Goal: Task Accomplishment & Management: Complete application form

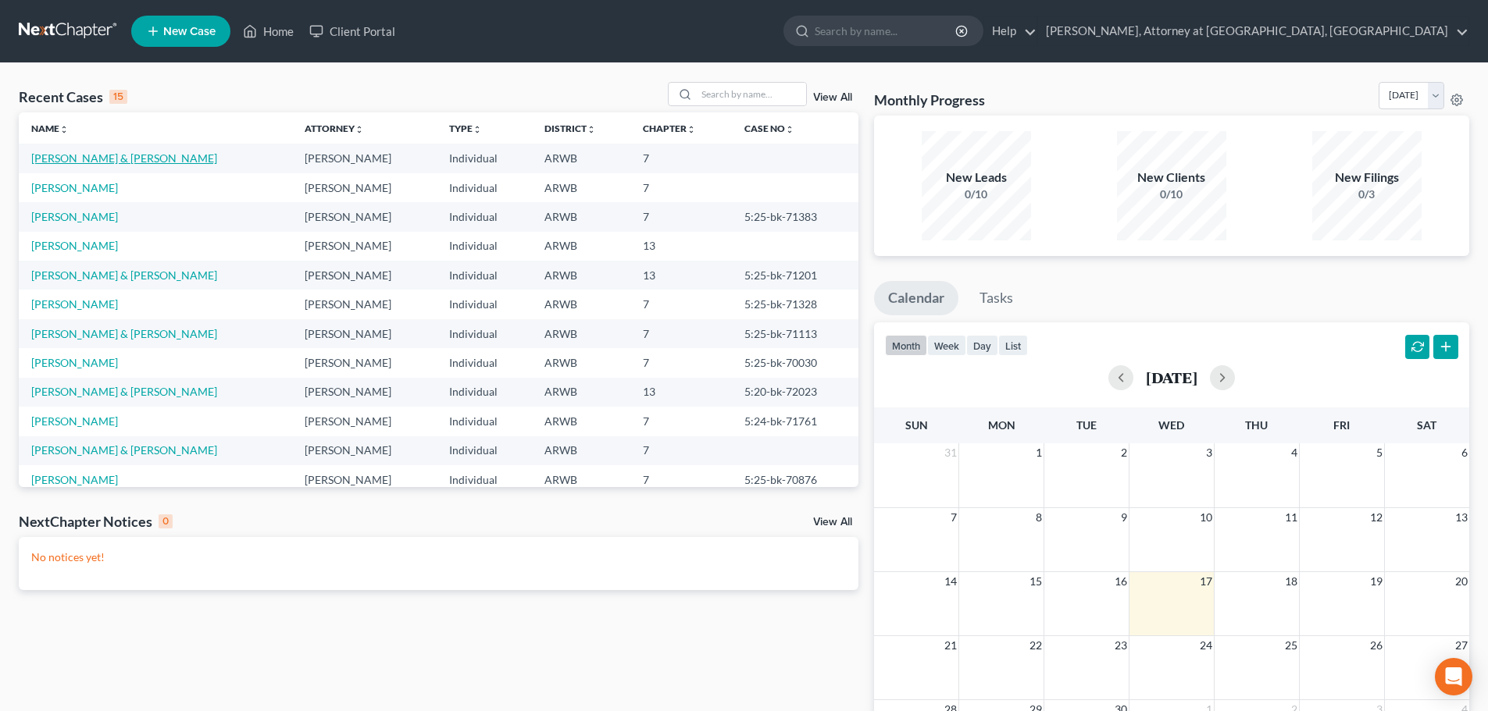
click at [126, 164] on link "[PERSON_NAME] & [PERSON_NAME]" at bounding box center [124, 157] width 186 height 13
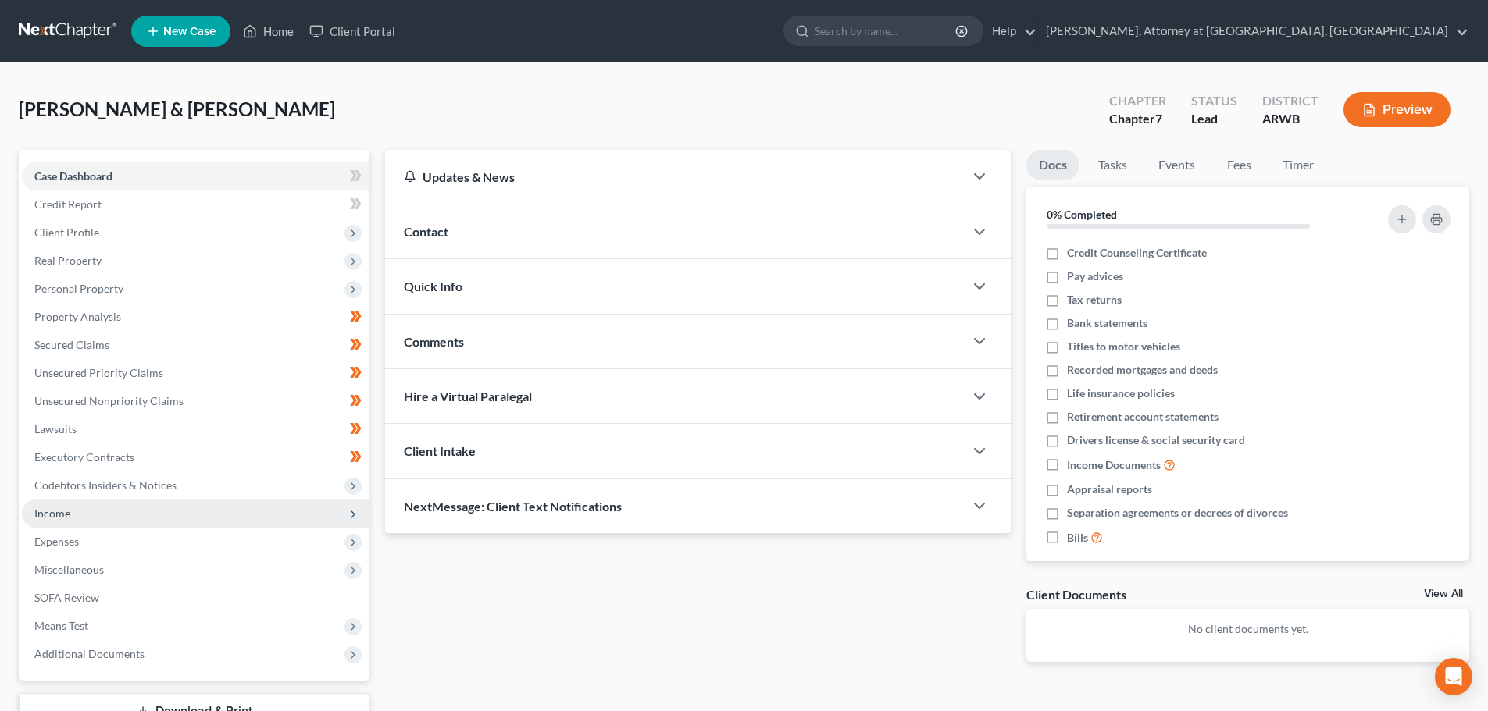
click at [69, 516] on span "Income" at bounding box center [52, 513] width 36 height 13
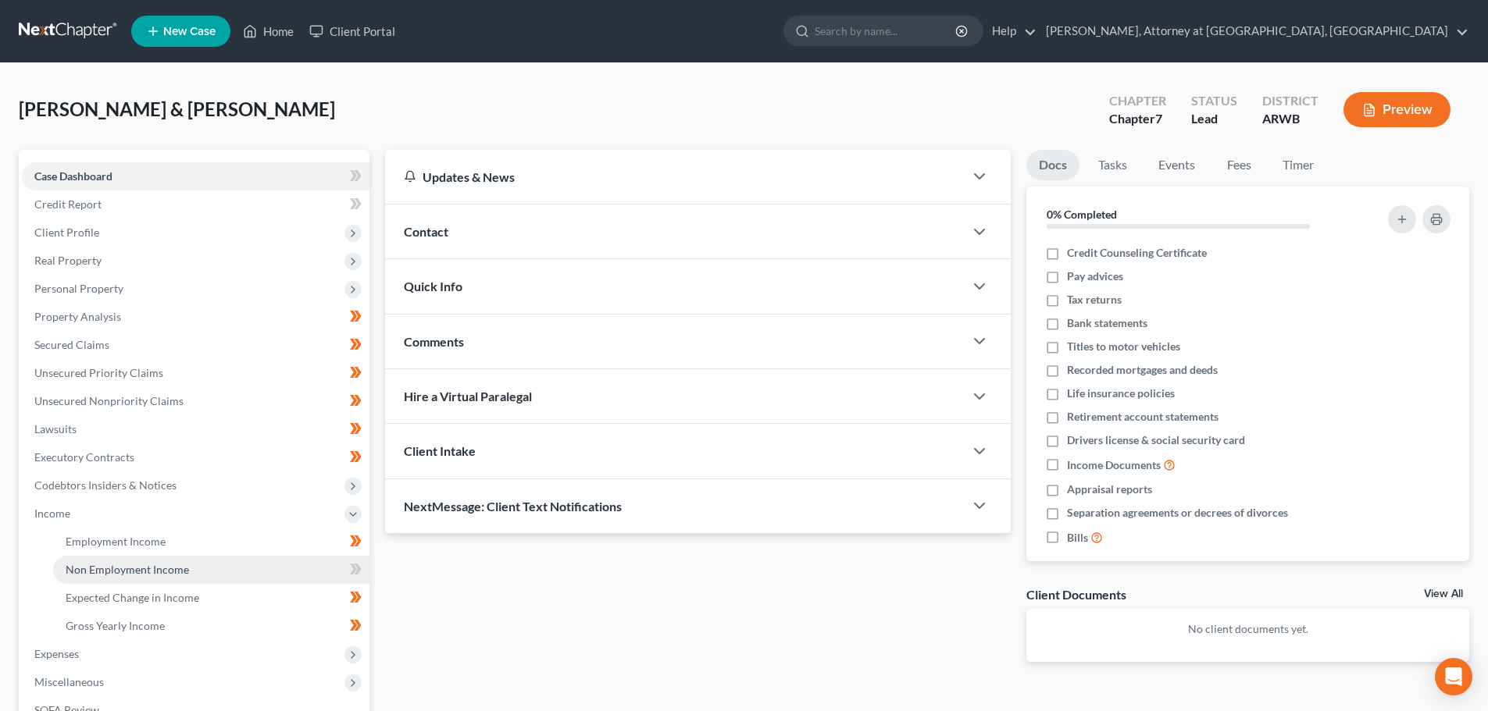
click at [134, 570] on span "Non Employment Income" at bounding box center [127, 569] width 123 height 13
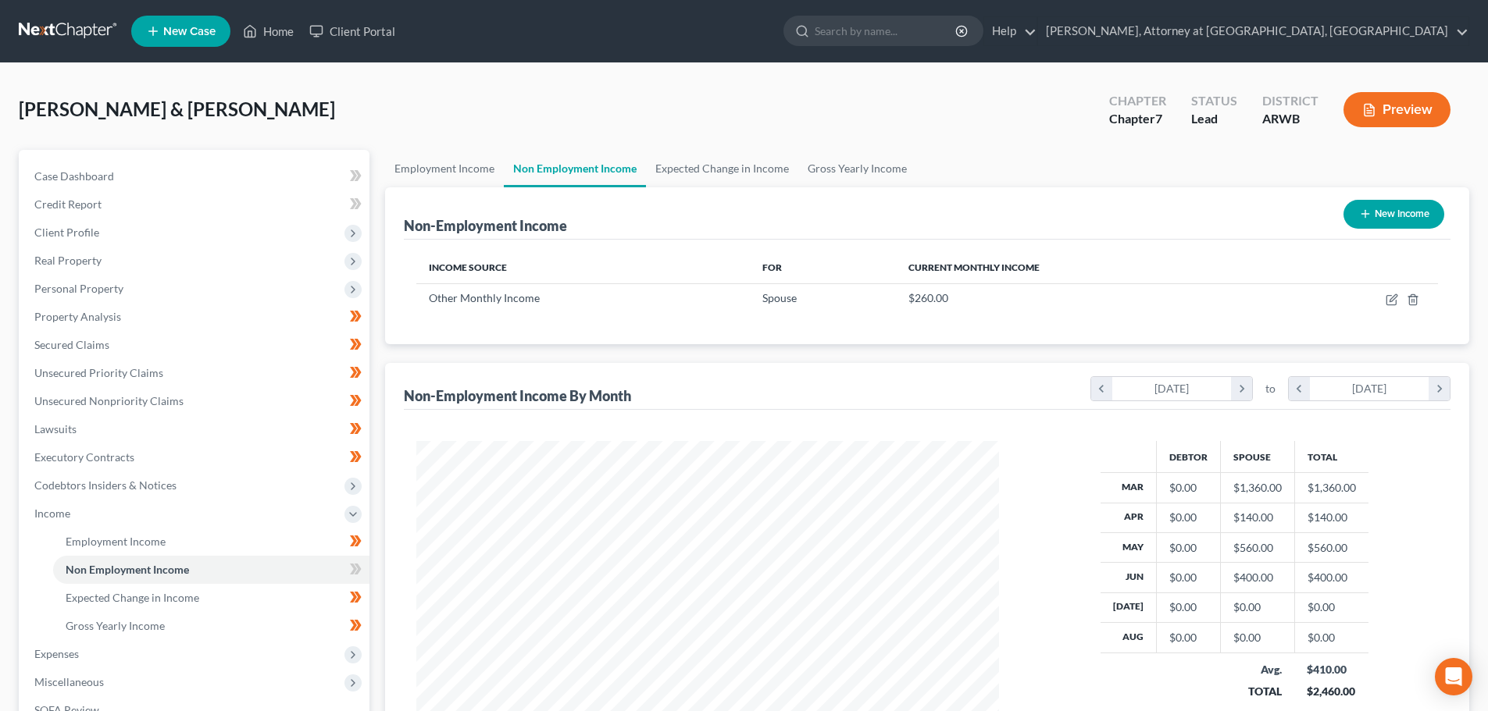
scroll to position [291, 614]
click at [1383, 214] on button "New Income" at bounding box center [1393, 214] width 101 height 29
select select "0"
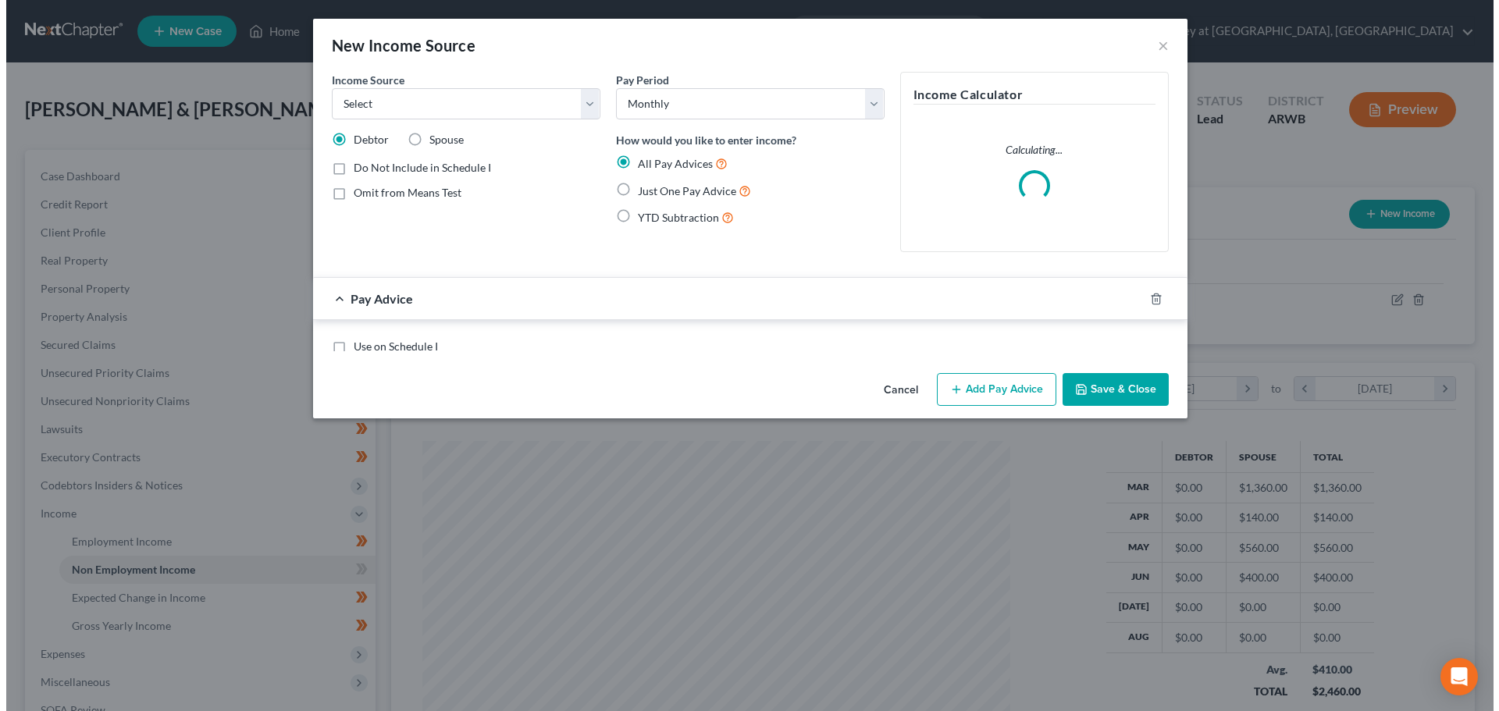
scroll to position [294, 619]
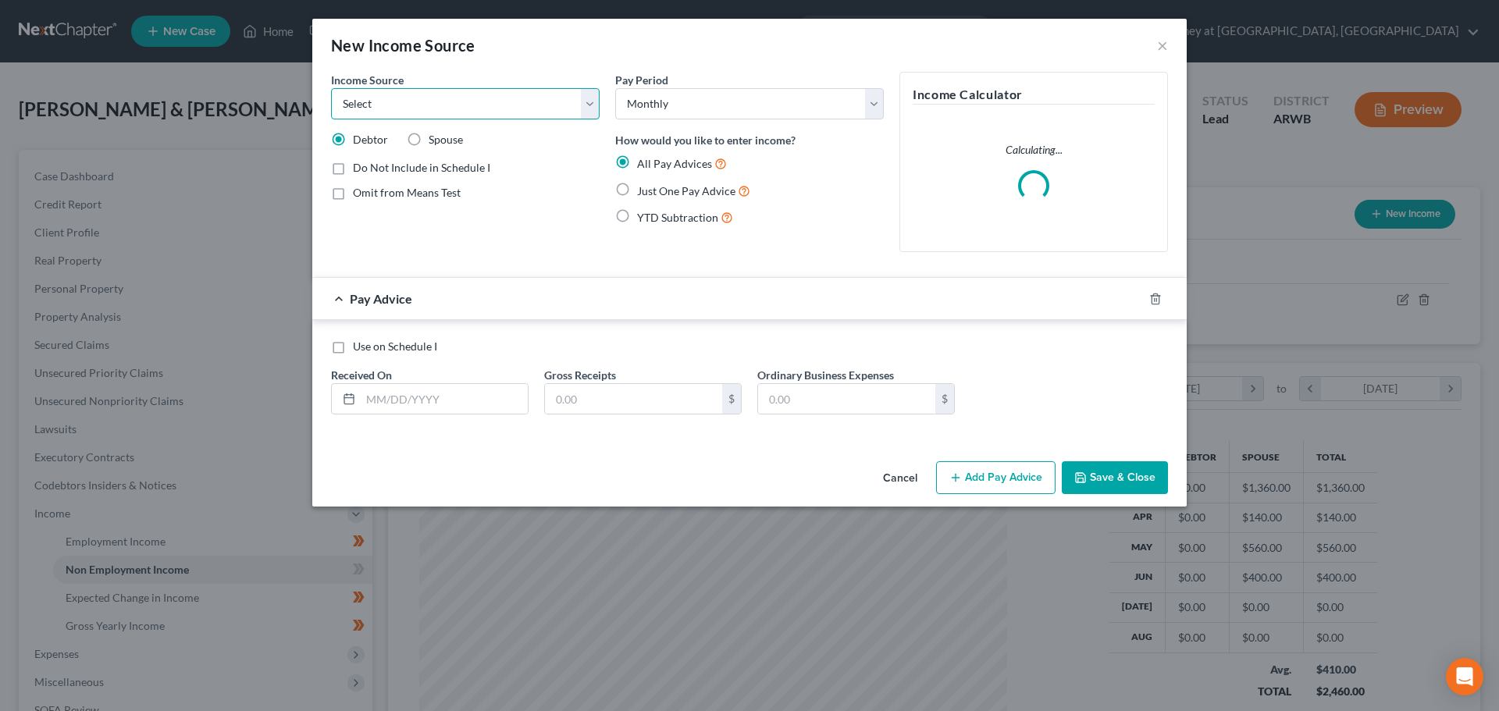
click at [465, 97] on select "Select Unemployment Disability (from employer) Pension Retirement Social Securi…" at bounding box center [465, 103] width 269 height 31
select select "0"
click at [331, 88] on select "Select Unemployment Disability (from employer) Pension Retirement Social Securi…" at bounding box center [465, 103] width 269 height 31
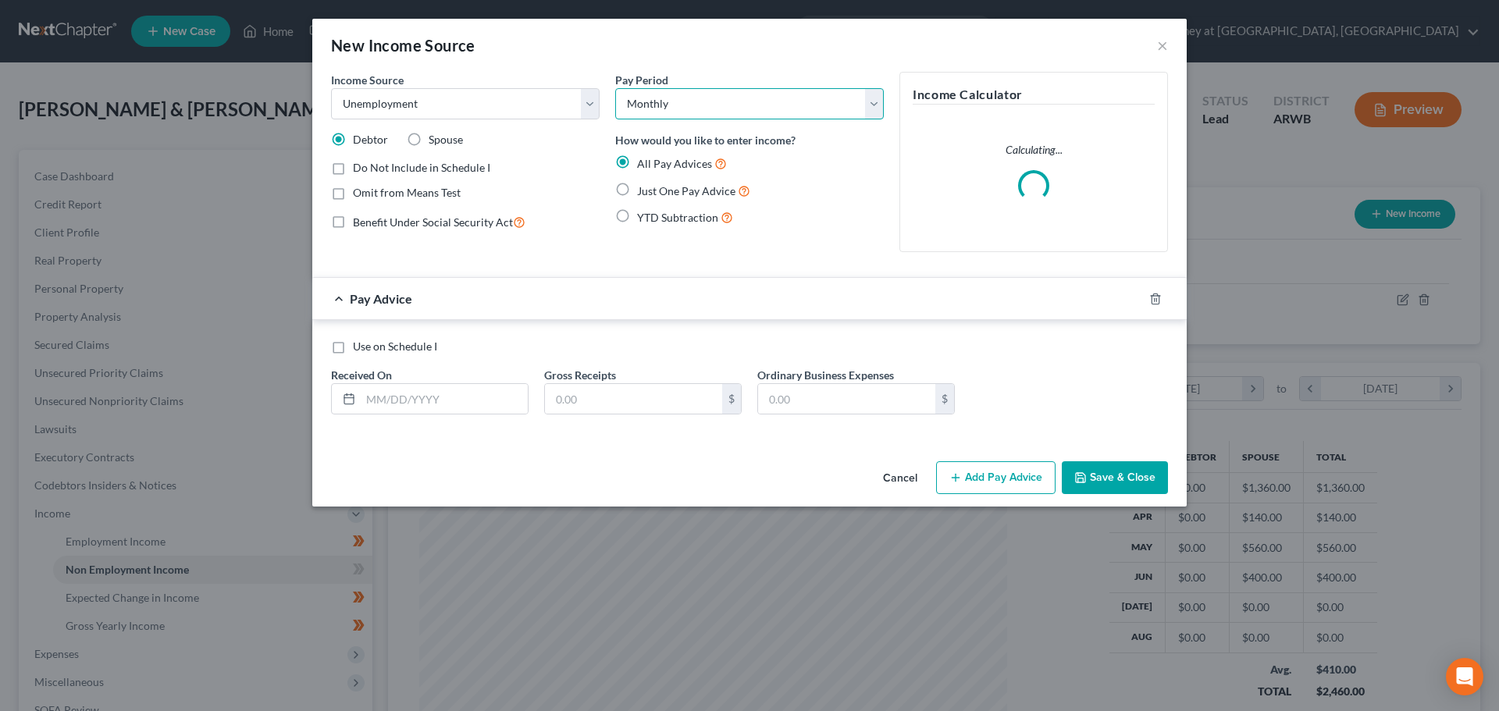
click at [681, 109] on select "Select Monthly Twice Monthly Every Other Week Weekly" at bounding box center [749, 103] width 269 height 31
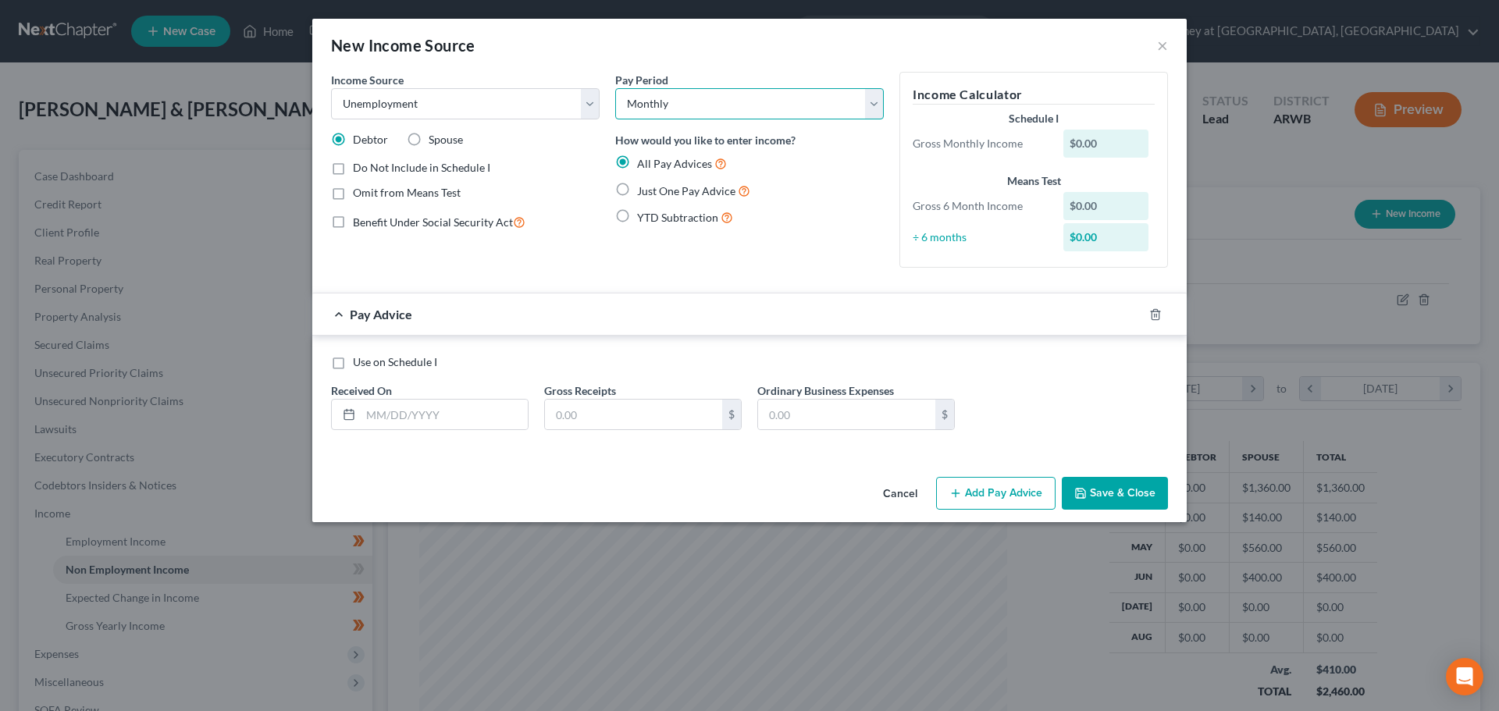
select select "3"
click at [615, 88] on select "Select Monthly Twice Monthly Every Other Week Weekly" at bounding box center [749, 103] width 269 height 31
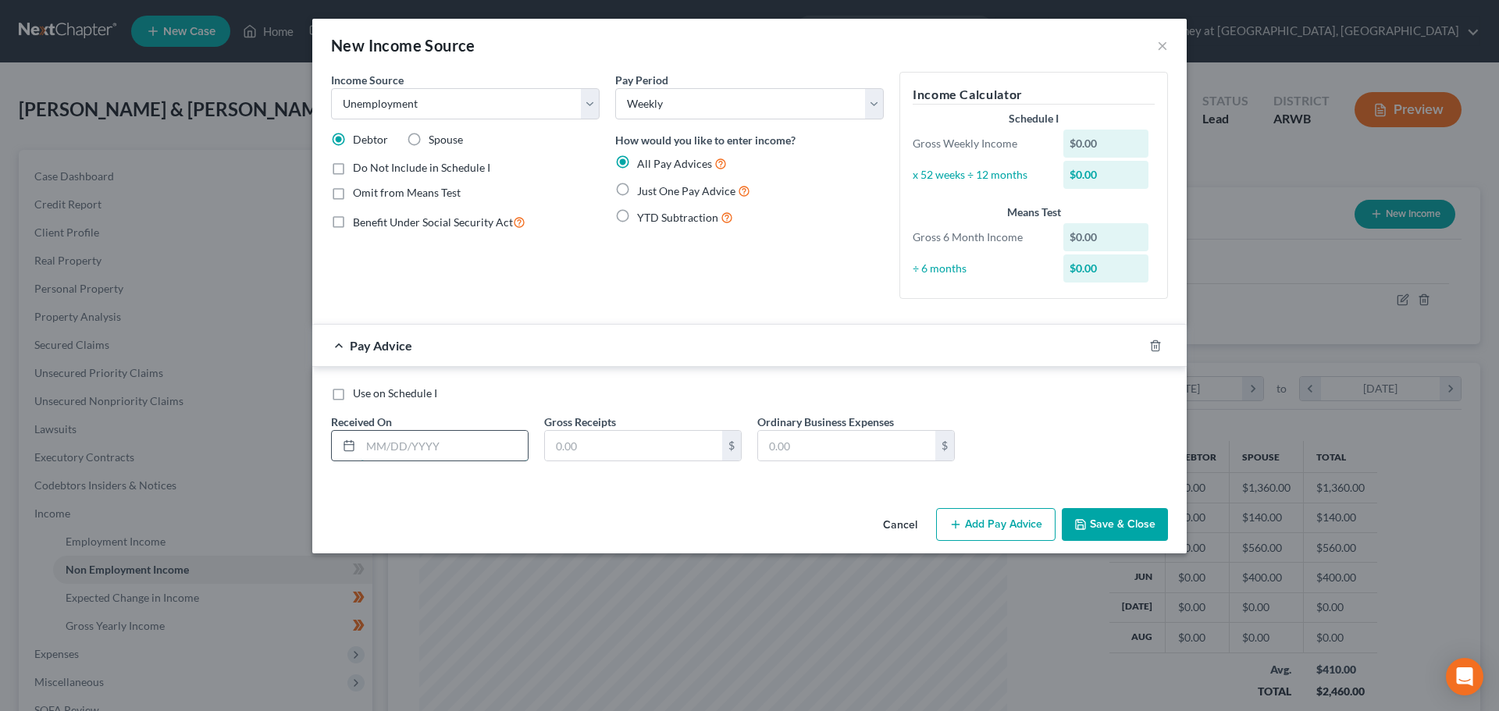
click at [457, 454] on input "text" at bounding box center [444, 446] width 167 height 30
type input "[DATE]"
click at [643, 444] on input "text" at bounding box center [633, 446] width 177 height 30
type input "1,624.00"
click at [989, 518] on button "Add Pay Advice" at bounding box center [995, 524] width 119 height 33
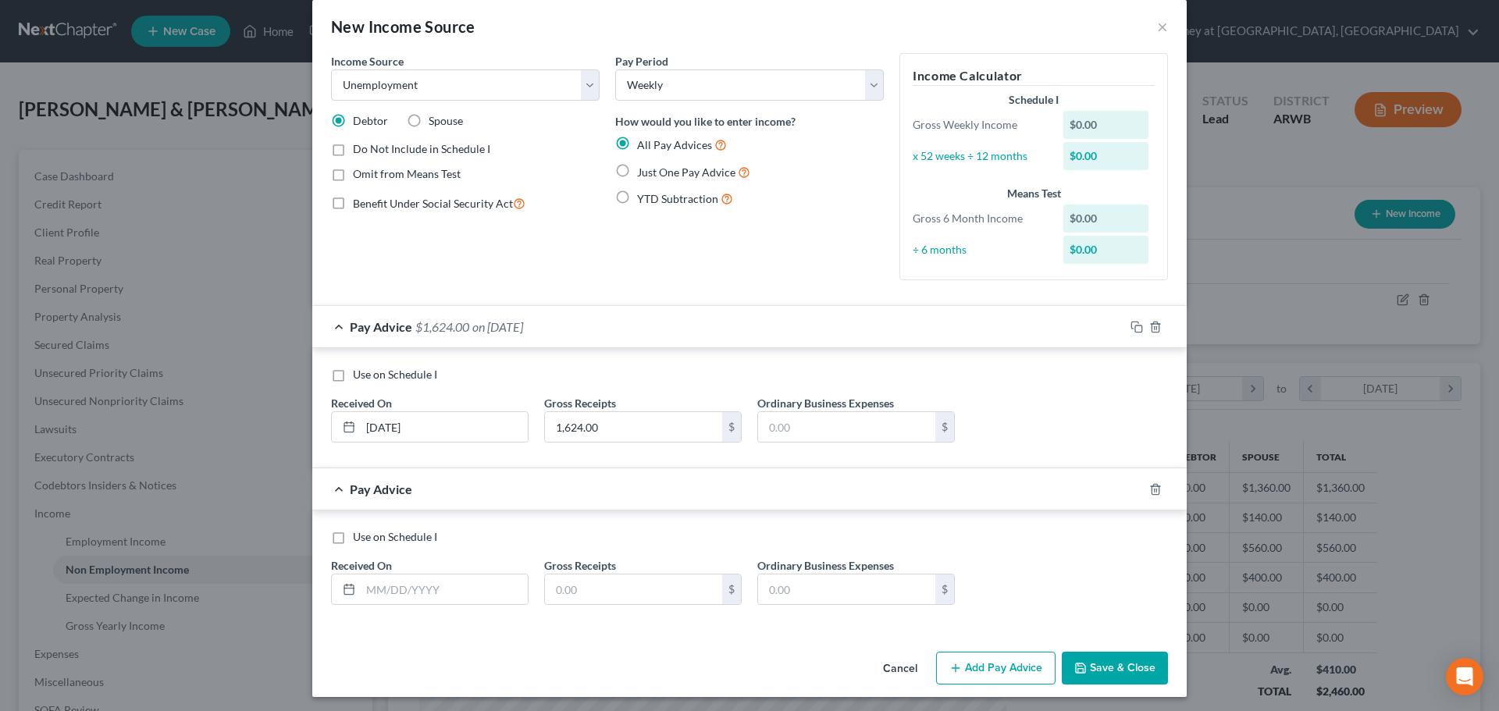
scroll to position [23, 0]
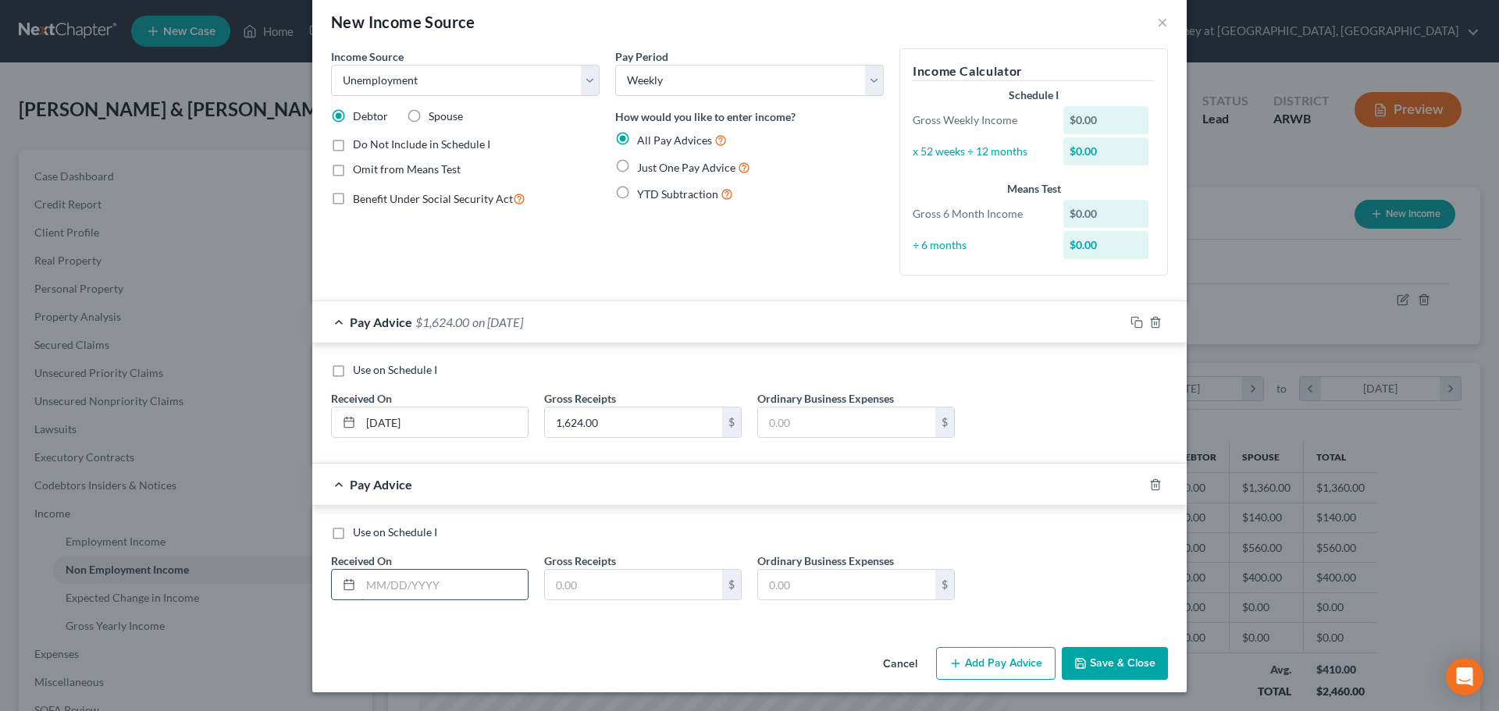
click at [422, 593] on input "text" at bounding box center [444, 585] width 167 height 30
type input "[DATE]"
click at [575, 586] on input "text" at bounding box center [633, 585] width 177 height 30
type input "406.00"
click at [1011, 662] on button "Add Pay Advice" at bounding box center [995, 663] width 119 height 33
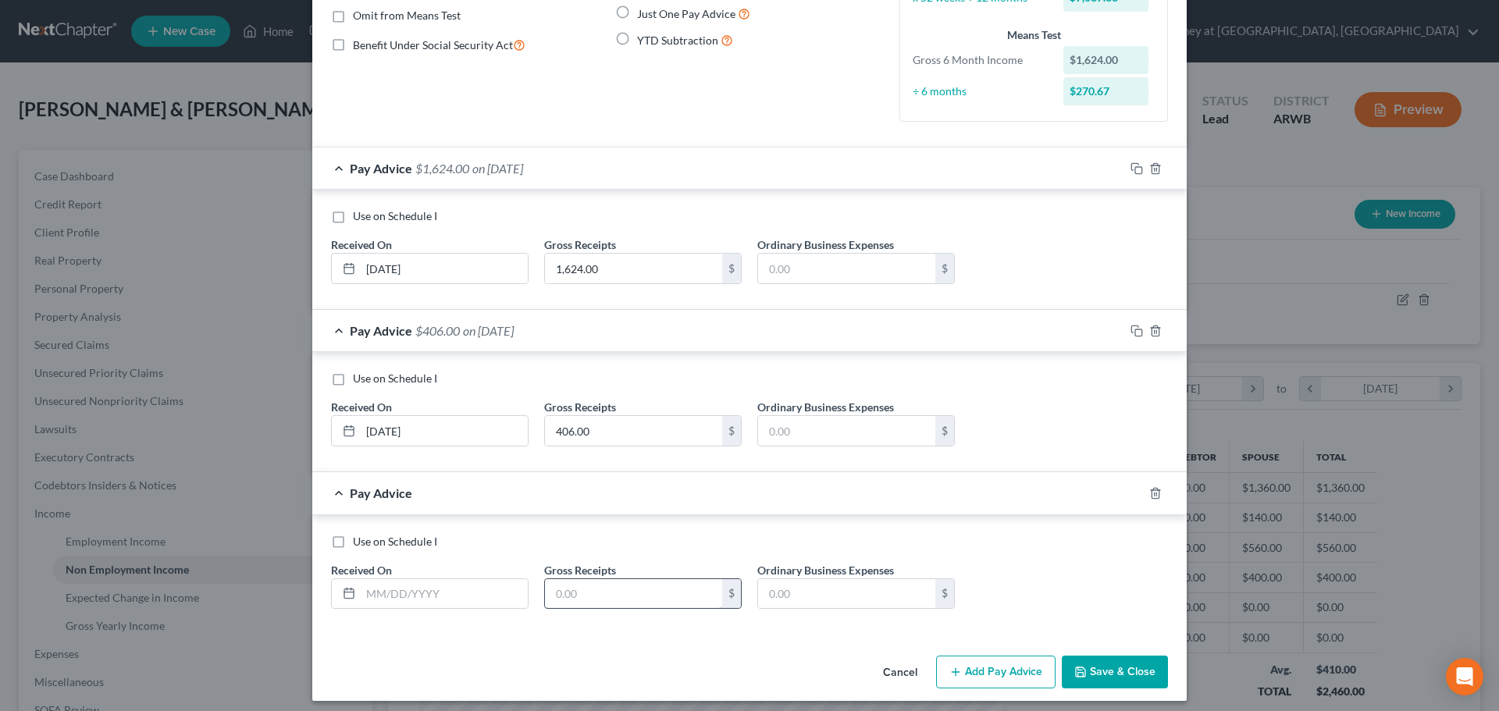
scroll to position [186, 0]
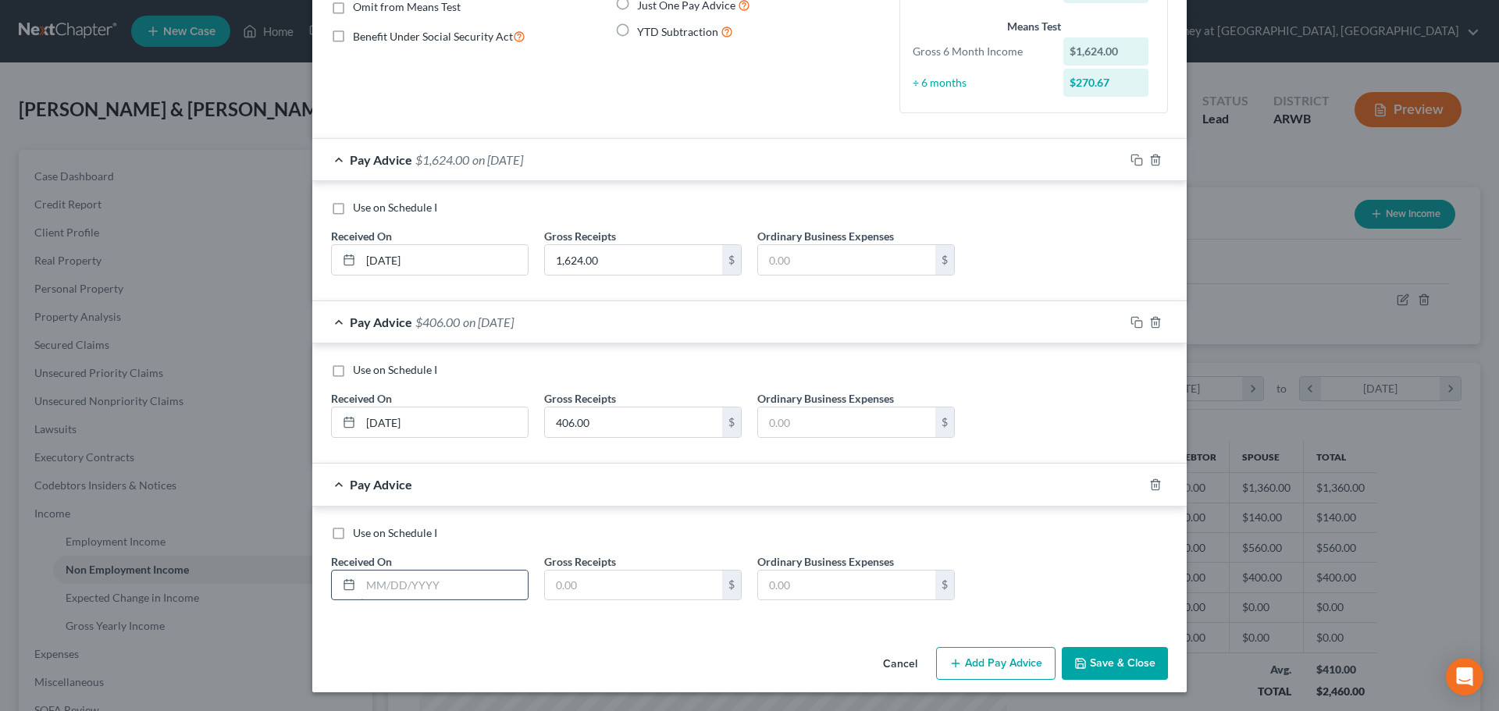
click at [433, 586] on input "text" at bounding box center [444, 586] width 167 height 30
type input "[DATE]"
click at [580, 583] on input "text" at bounding box center [633, 586] width 177 height 30
type input "406.00"
click at [977, 669] on button "Add Pay Advice" at bounding box center [995, 663] width 119 height 33
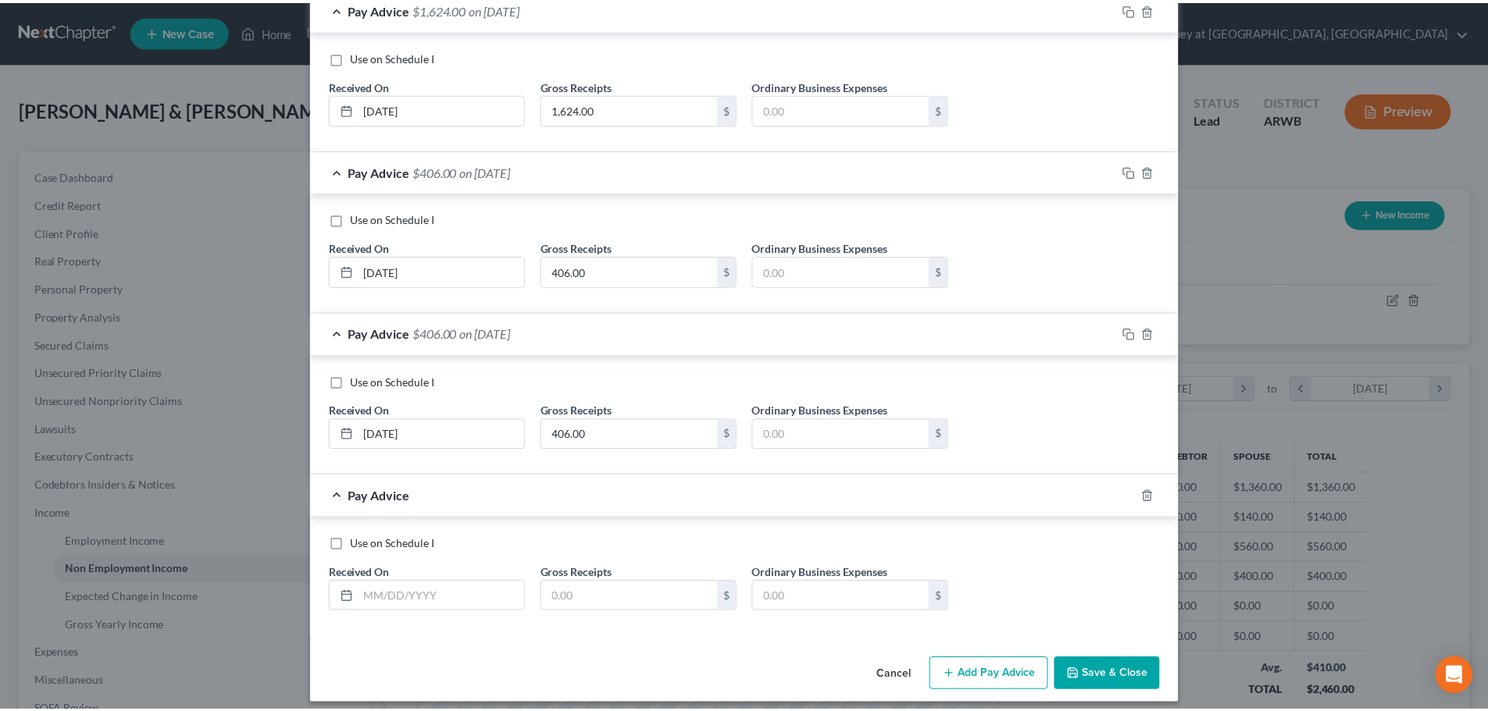
scroll to position [348, 0]
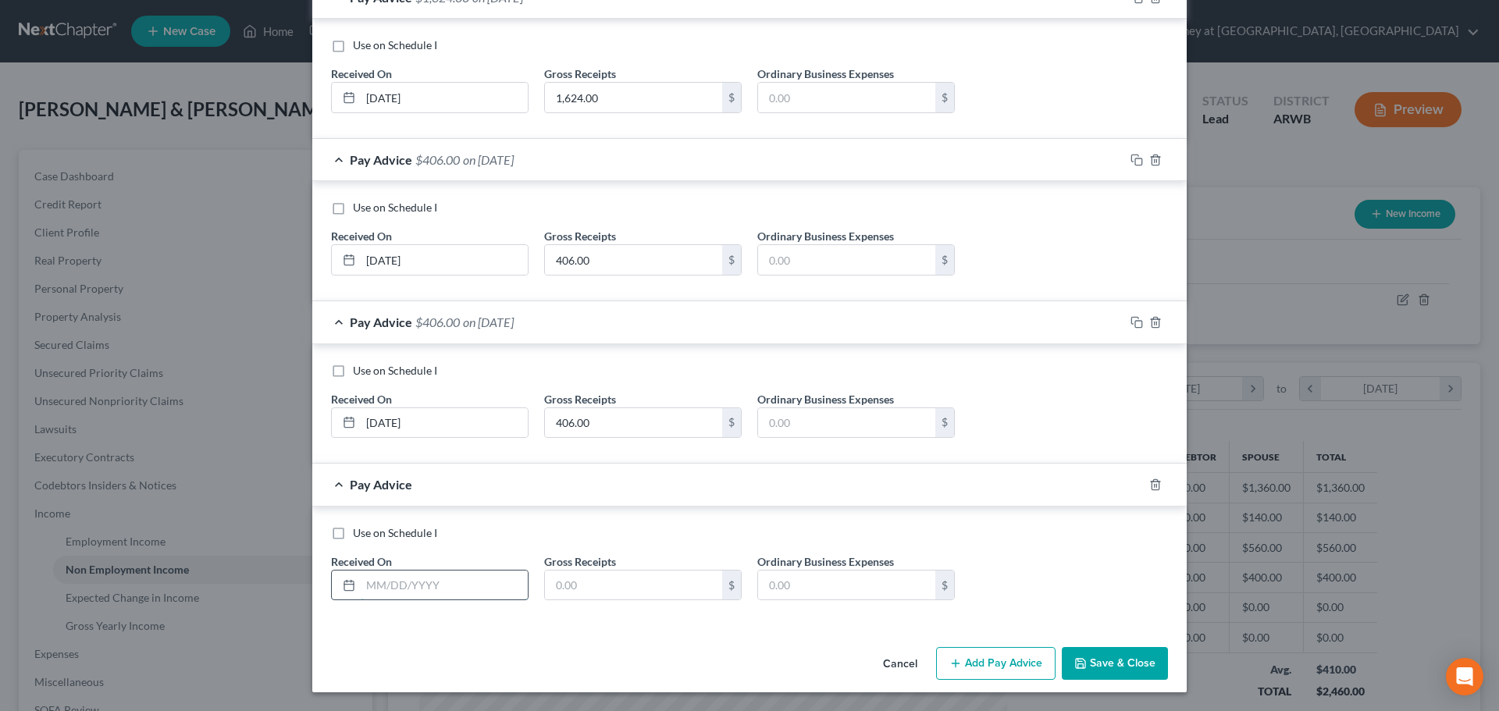
click at [454, 586] on input "text" at bounding box center [444, 586] width 167 height 30
type input "[DATE]"
click at [550, 577] on input "text" at bounding box center [633, 586] width 177 height 30
type input "406.00"
click at [1111, 660] on button "Save & Close" at bounding box center [1115, 663] width 106 height 33
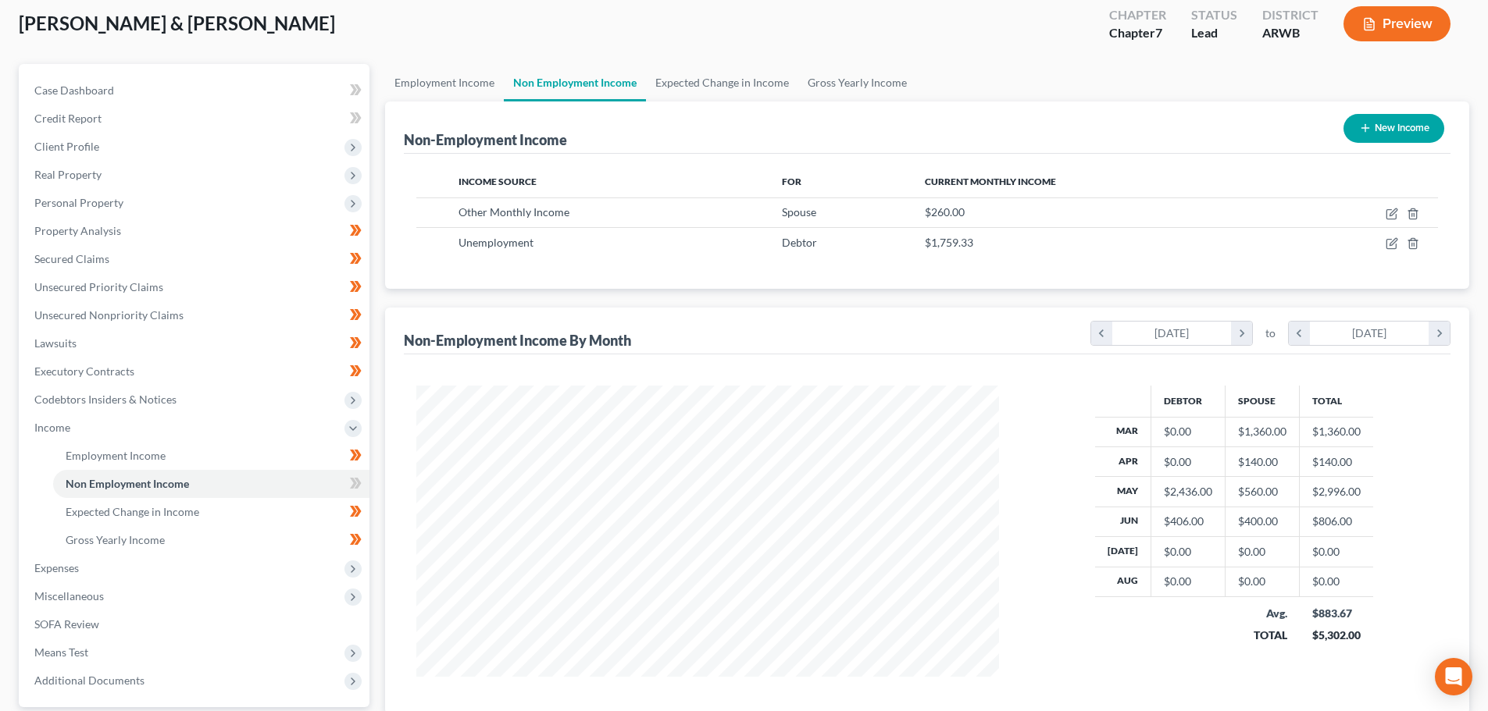
scroll to position [231, 0]
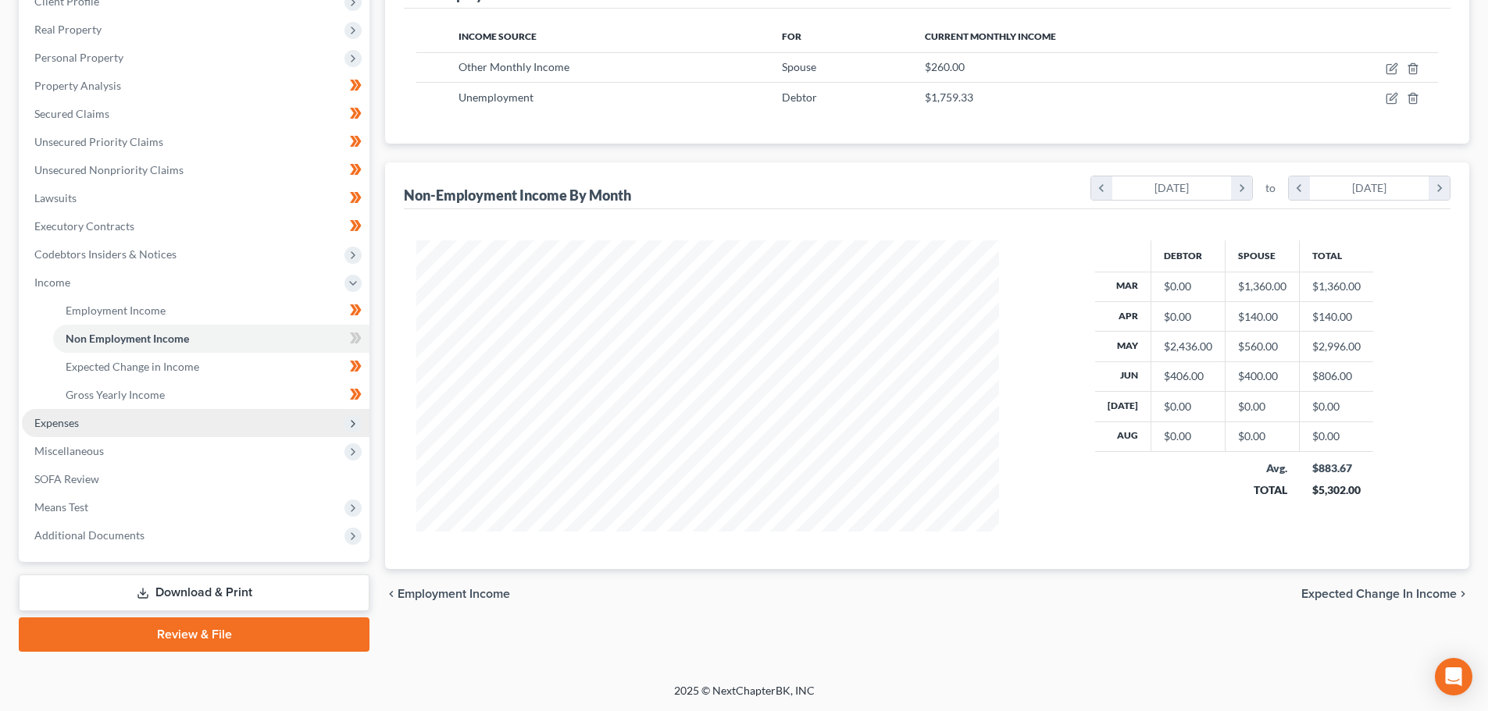
click at [107, 427] on span "Expenses" at bounding box center [195, 423] width 347 height 28
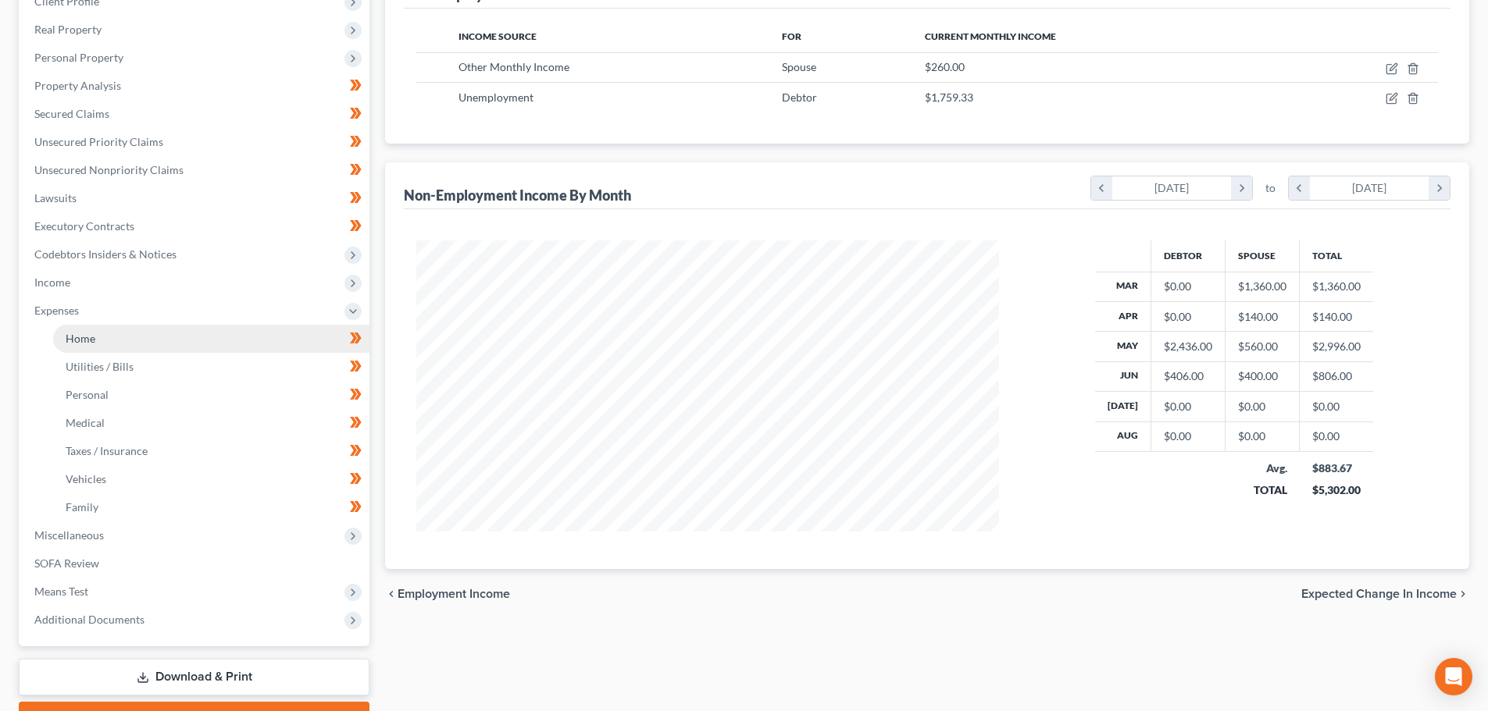
click at [99, 341] on link "Home" at bounding box center [211, 339] width 316 height 28
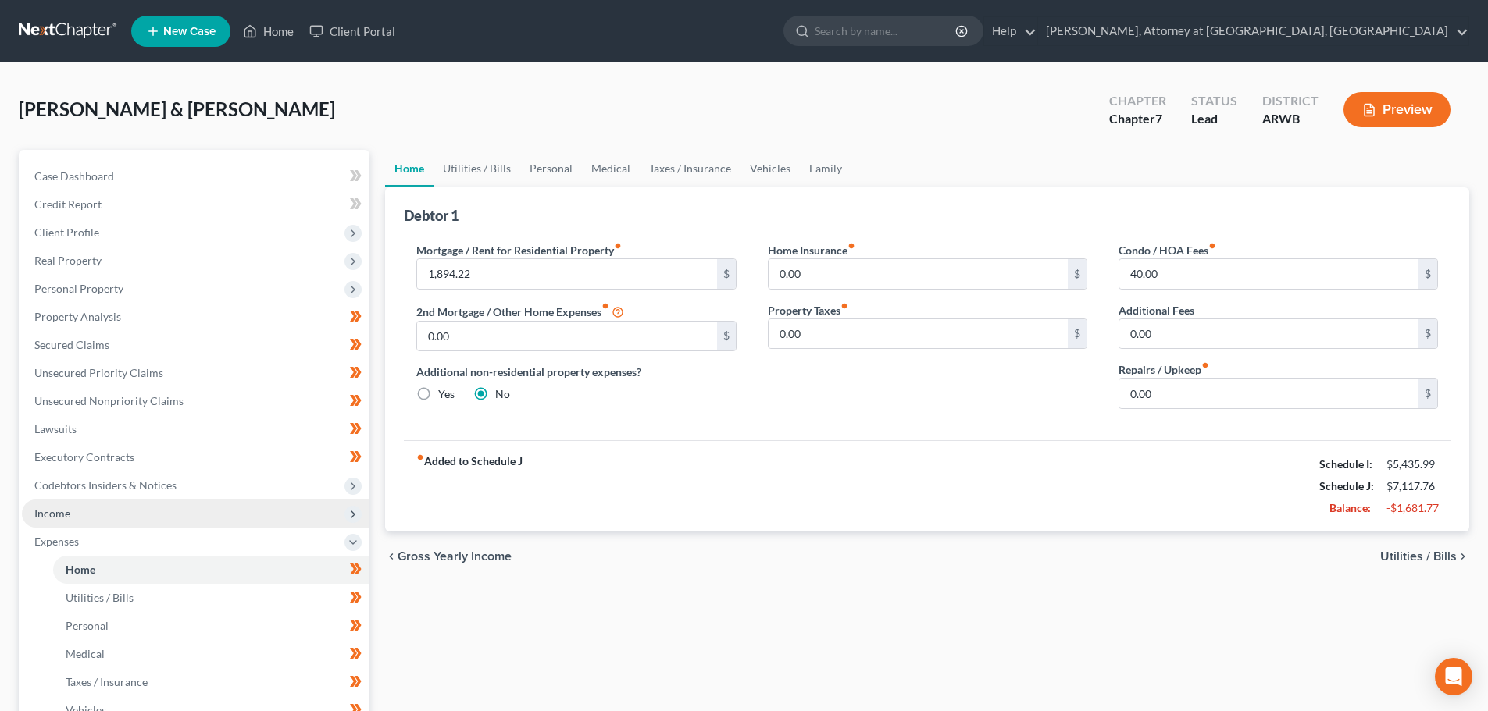
click at [39, 519] on span "Income" at bounding box center [52, 513] width 36 height 13
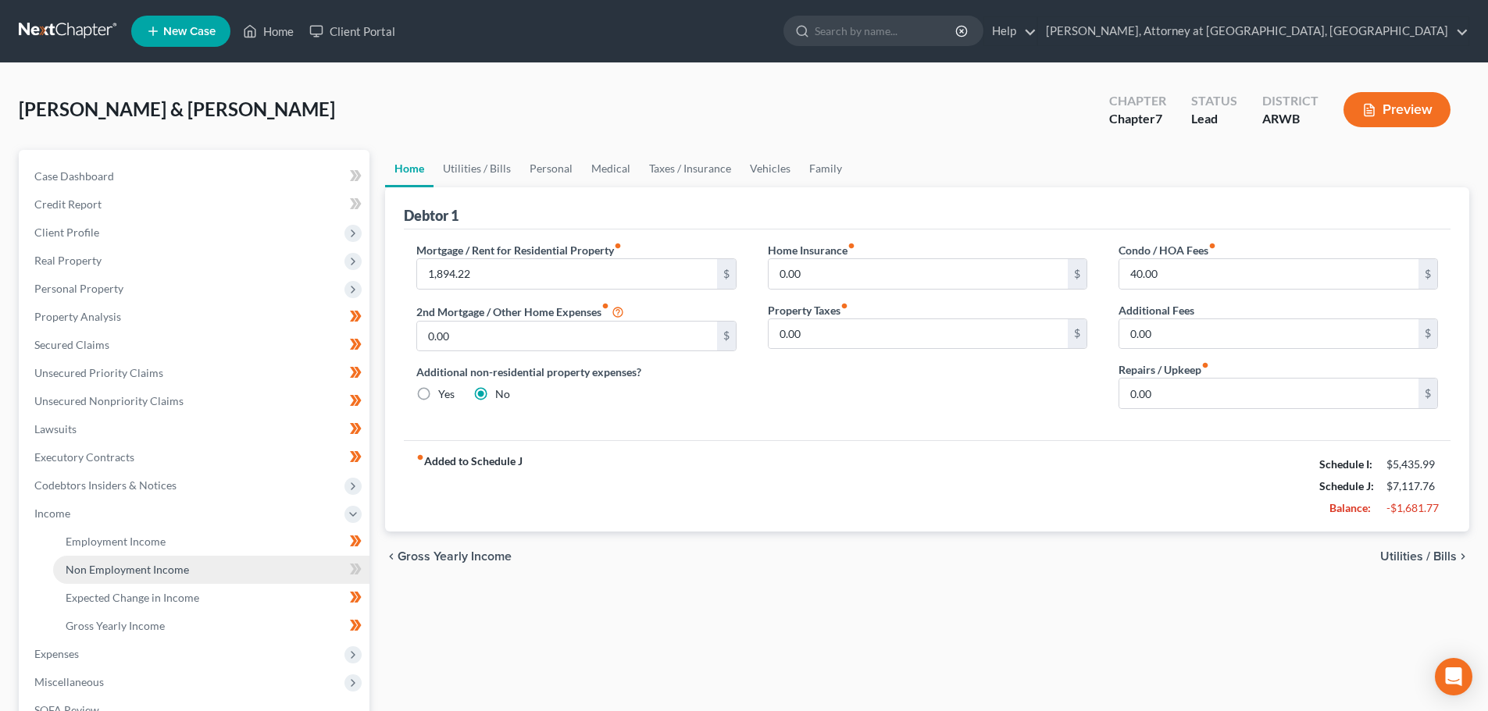
click at [137, 572] on span "Non Employment Income" at bounding box center [127, 569] width 123 height 13
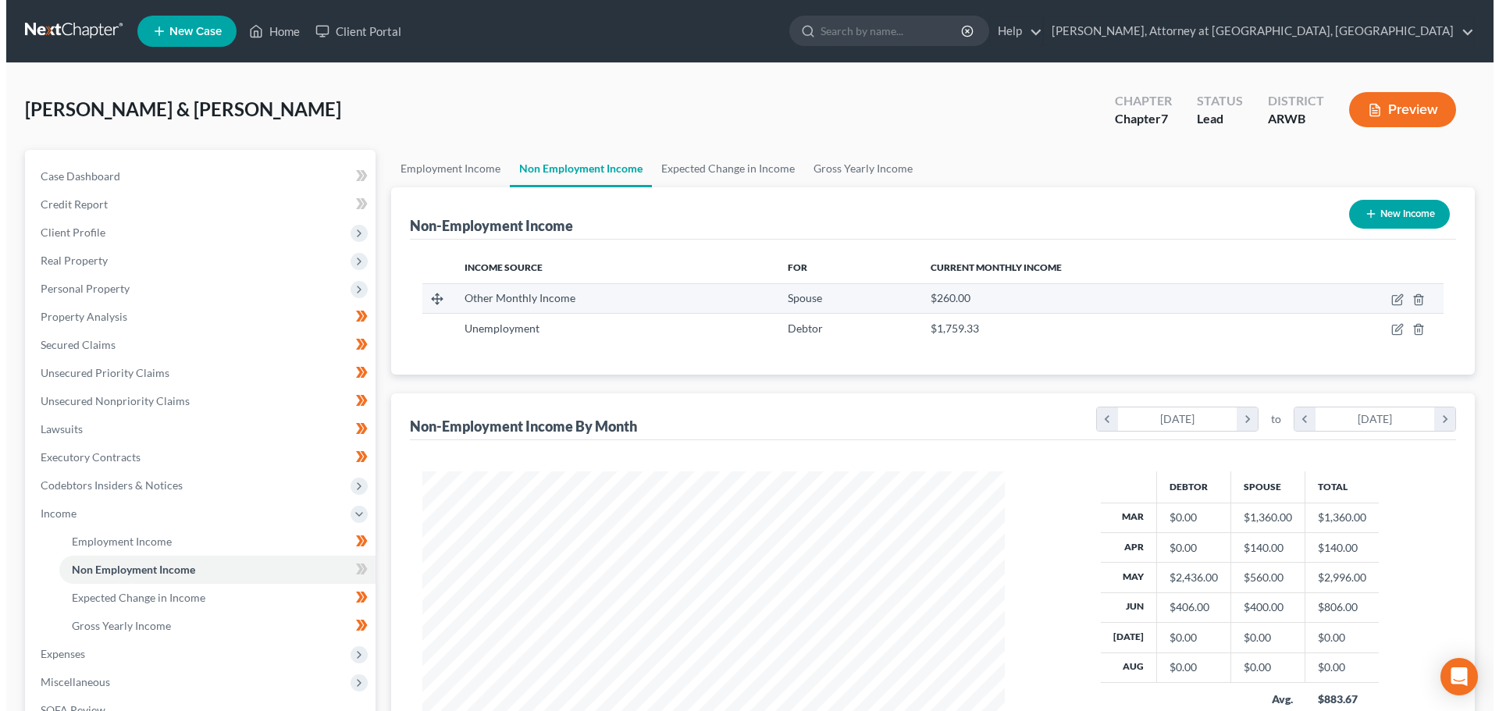
scroll to position [291, 614]
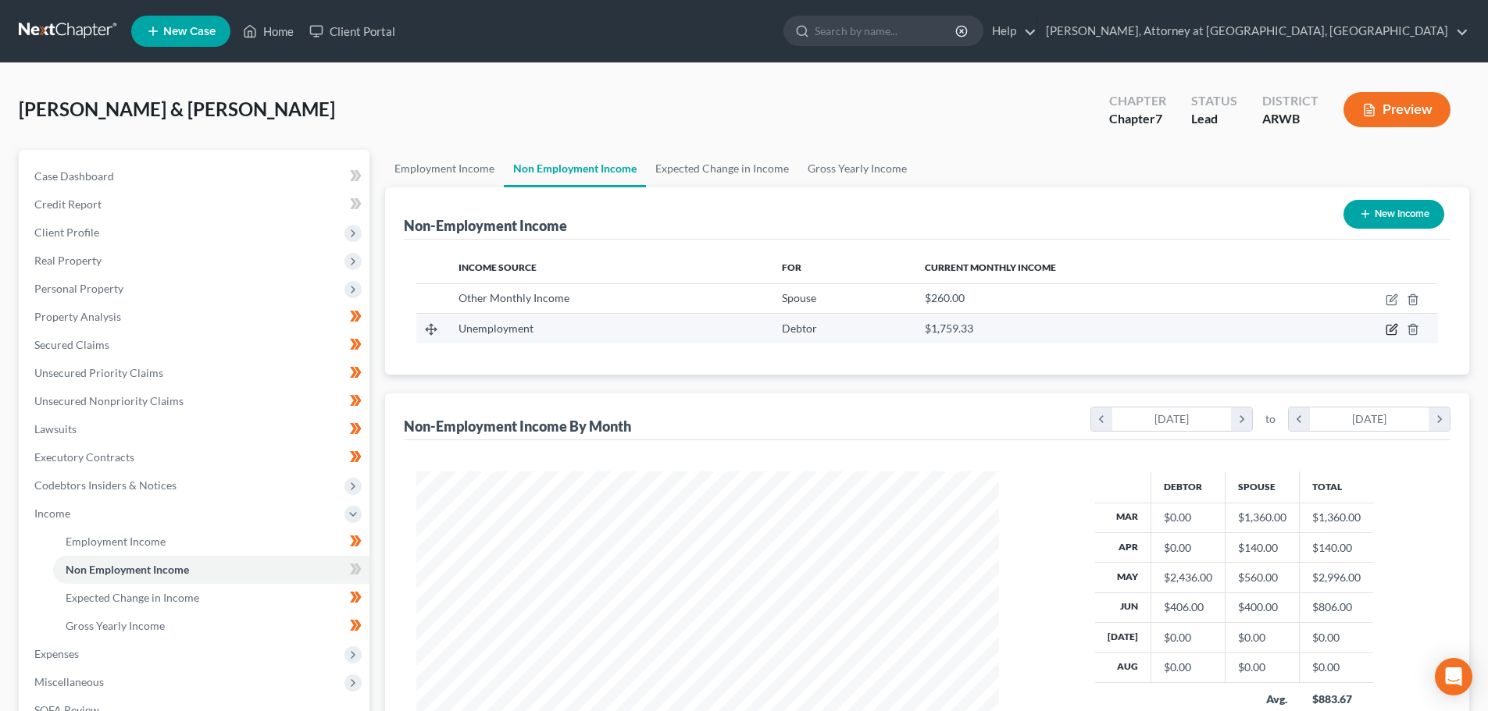
click at [1391, 329] on icon "button" at bounding box center [1392, 328] width 7 height 7
select select "0"
select select "3"
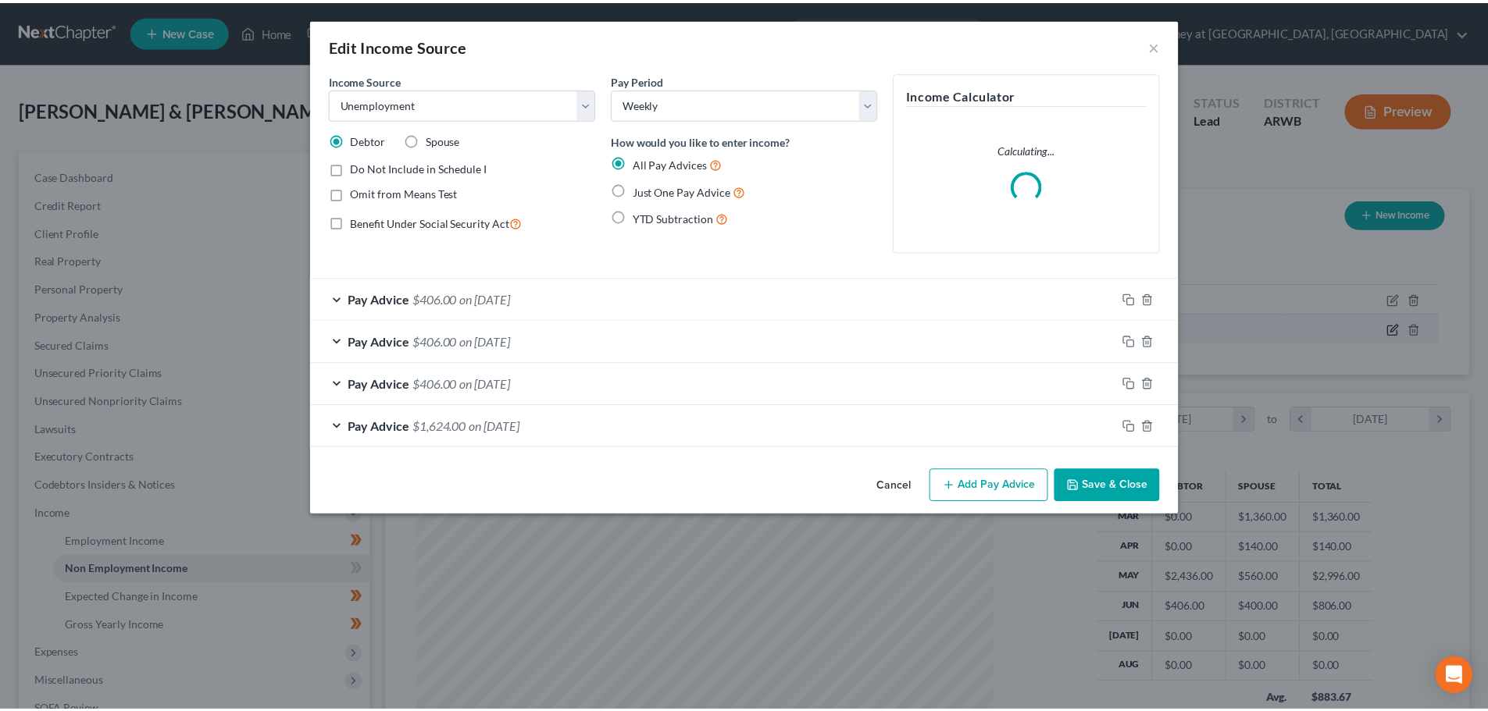
scroll to position [294, 619]
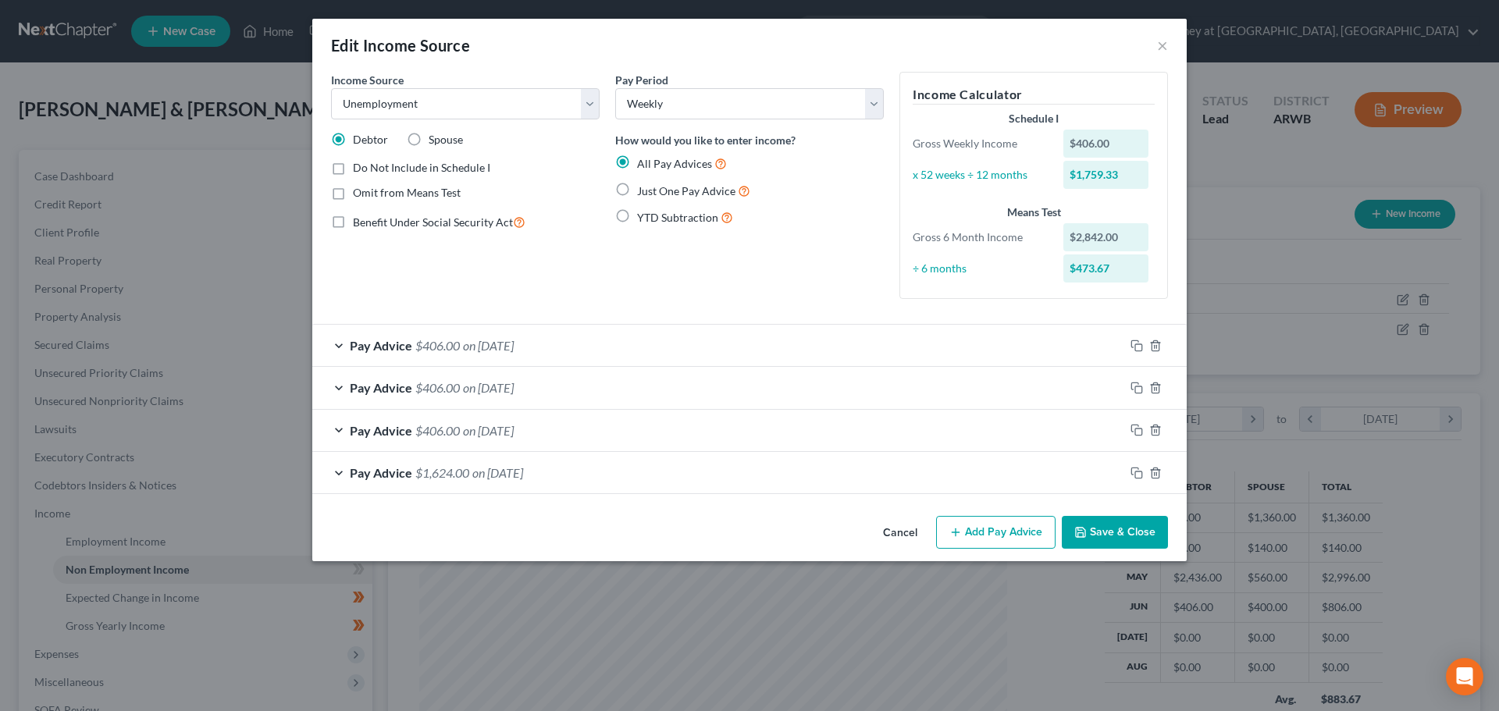
click at [1136, 536] on button "Save & Close" at bounding box center [1115, 532] width 106 height 33
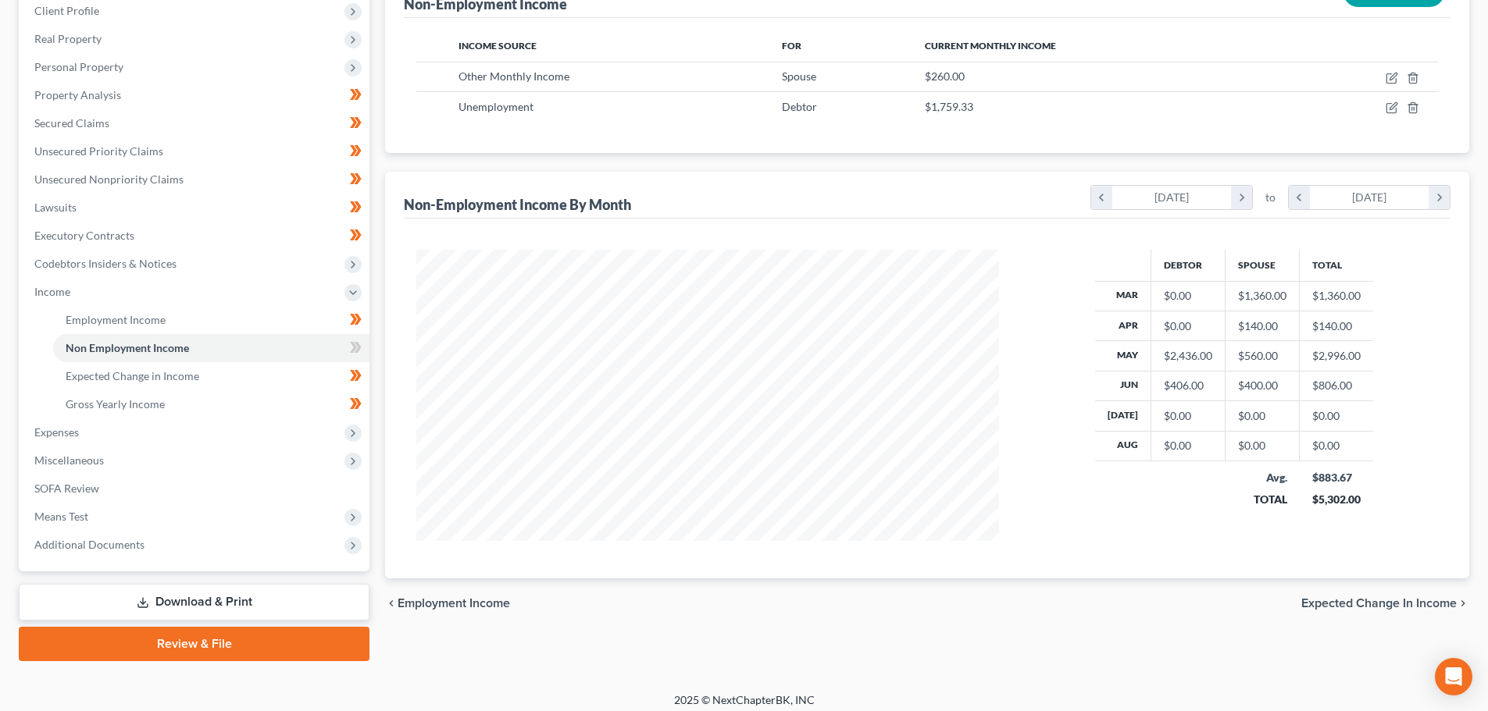
scroll to position [231, 0]
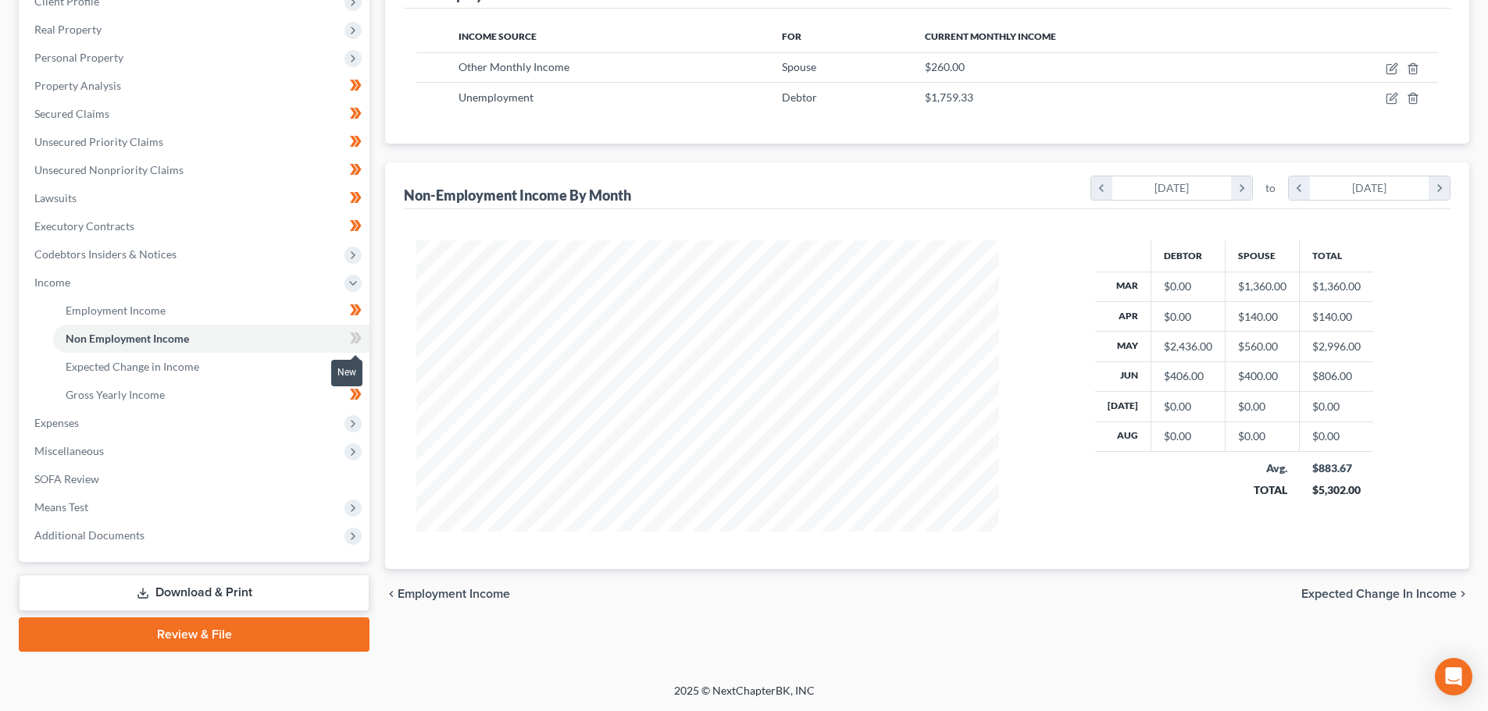
click at [358, 339] on icon at bounding box center [358, 338] width 7 height 11
click at [111, 401] on span "Gross Yearly Income" at bounding box center [115, 394] width 99 height 13
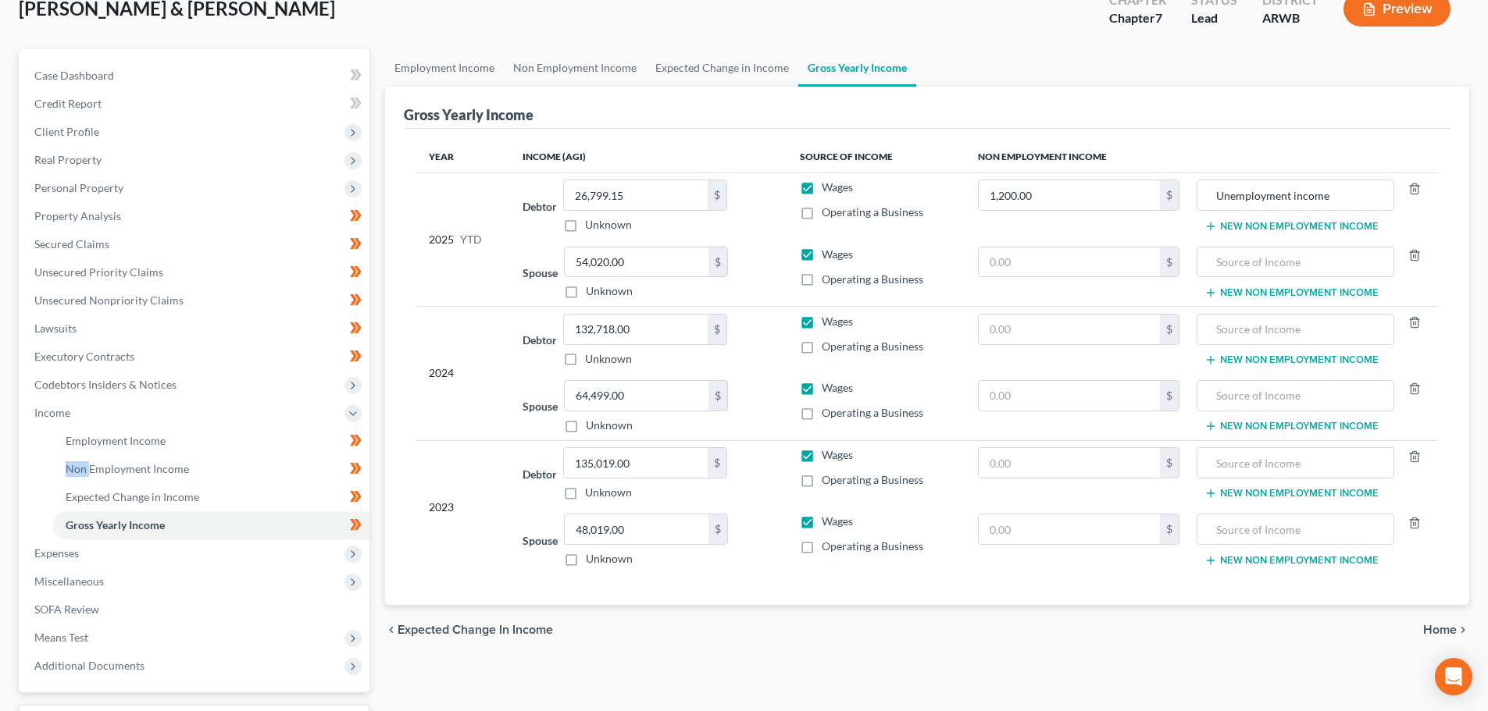
scroll to position [75, 0]
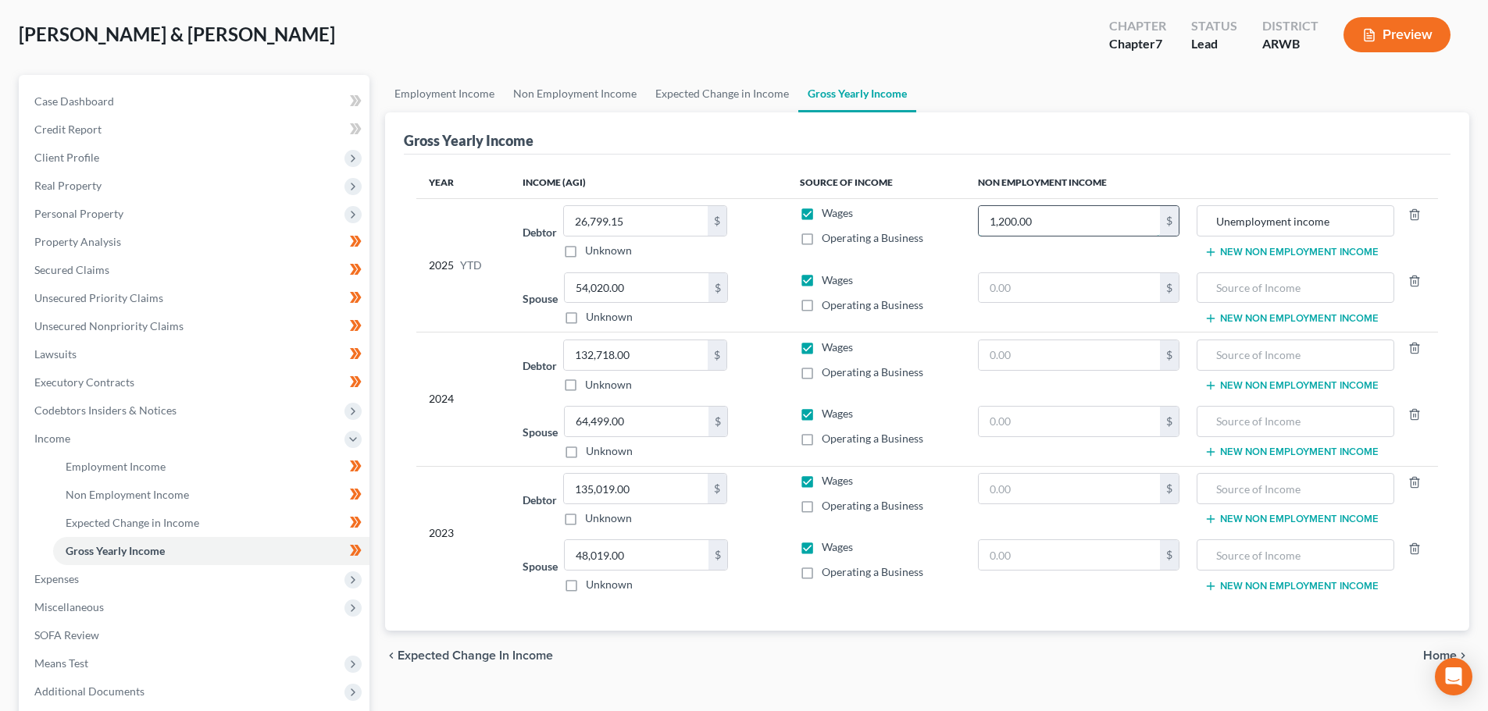
click at [1028, 214] on input "1,200.00" at bounding box center [1069, 221] width 182 height 30
type input "2,842.00"
click at [996, 285] on input "text" at bounding box center [1069, 288] width 182 height 30
click at [1252, 287] on input "text" at bounding box center [1295, 288] width 180 height 30
type input "Referee income"
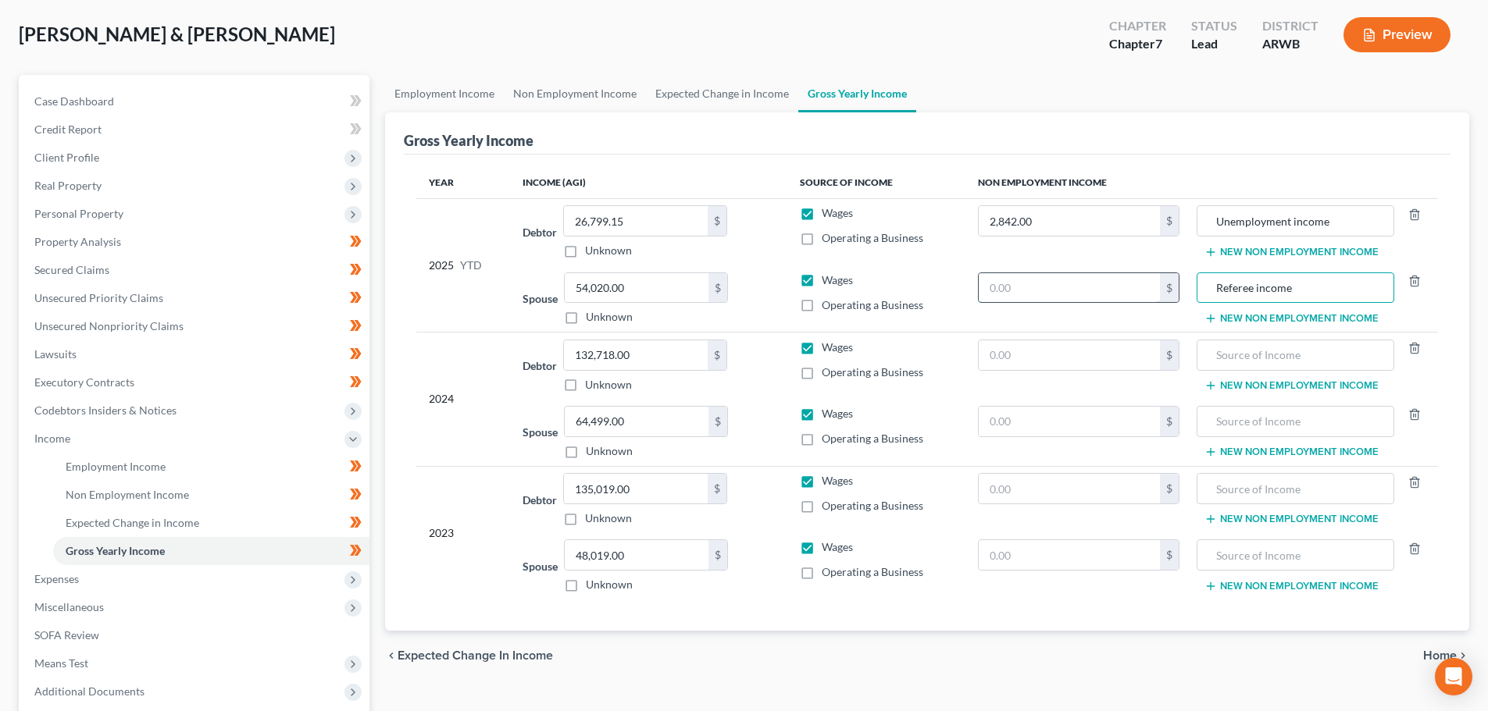
click at [1017, 296] on input "text" at bounding box center [1069, 288] width 182 height 30
click at [132, 472] on span "Employment Income" at bounding box center [116, 466] width 100 height 13
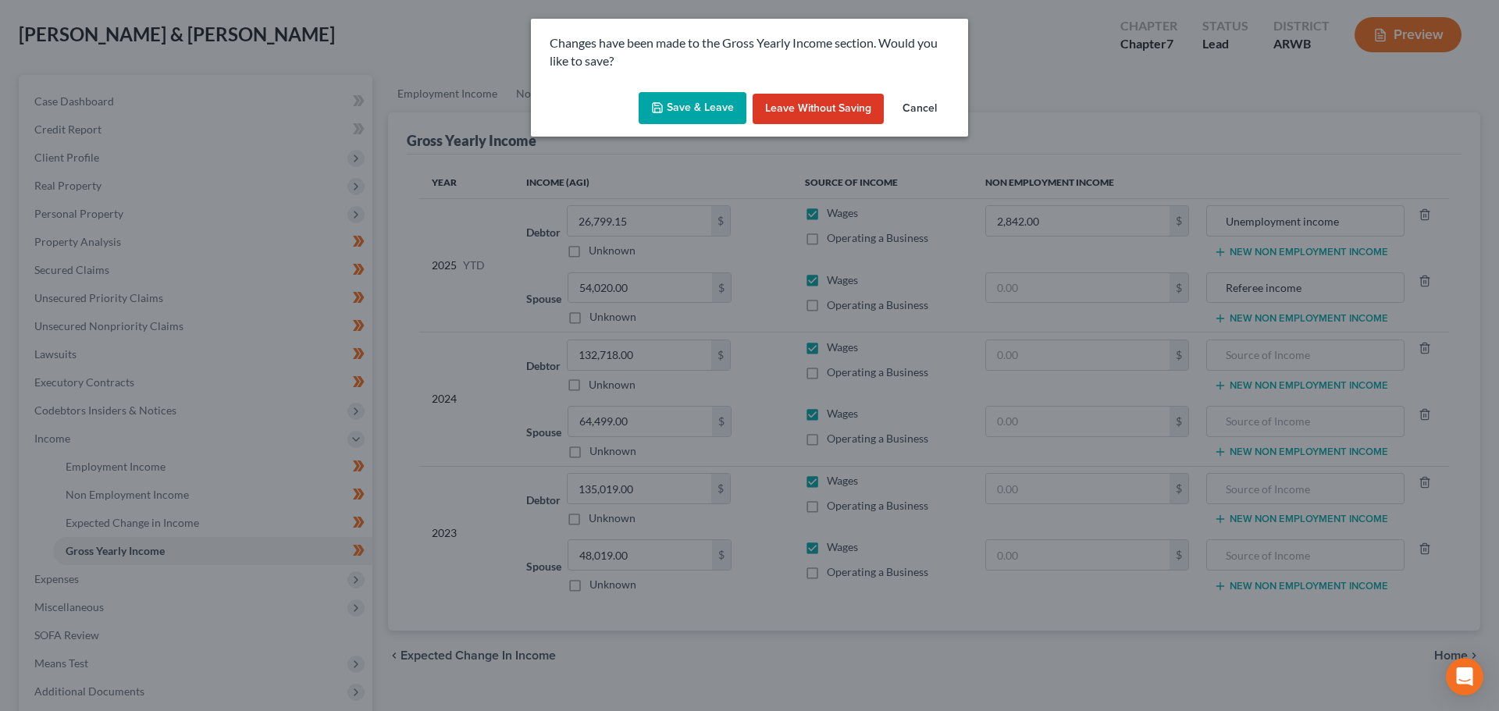
click at [689, 116] on button "Save & Leave" at bounding box center [693, 108] width 108 height 33
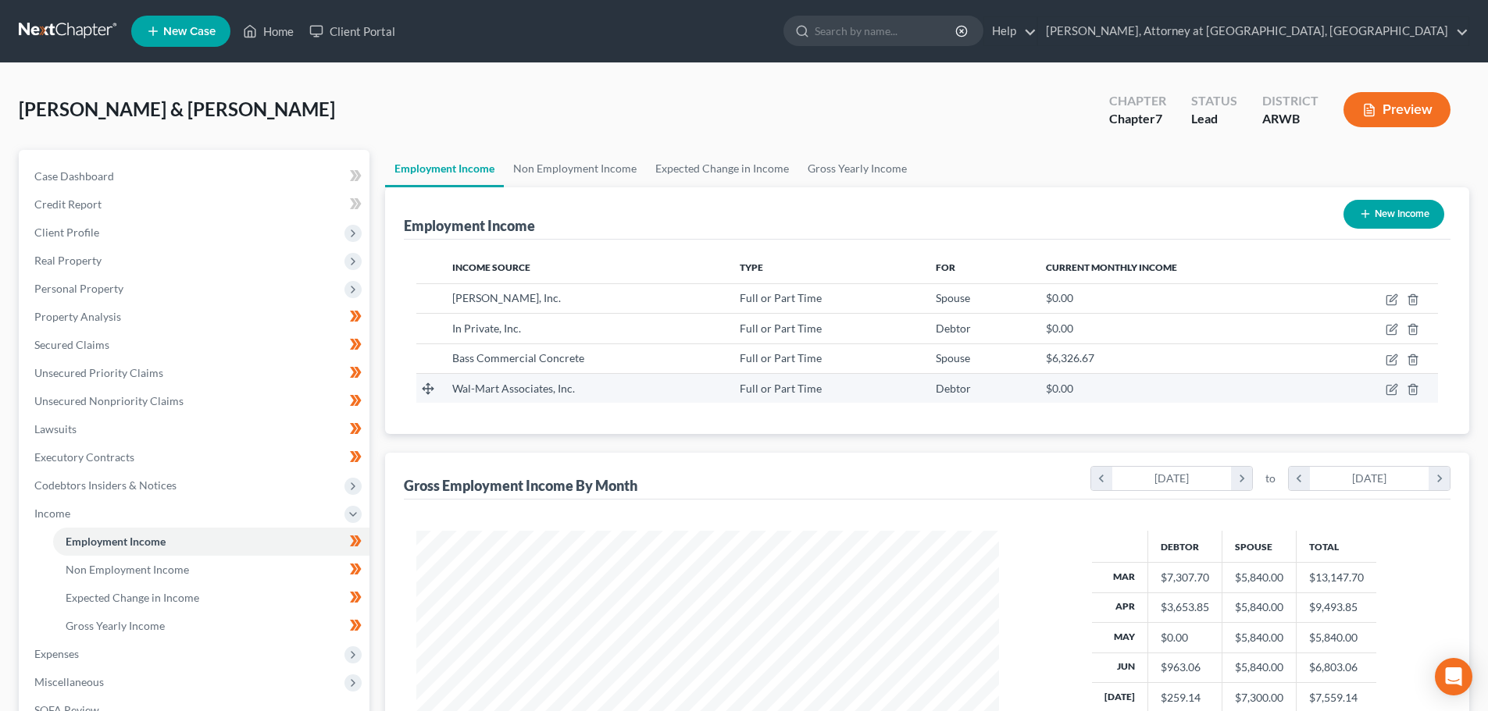
scroll to position [78, 0]
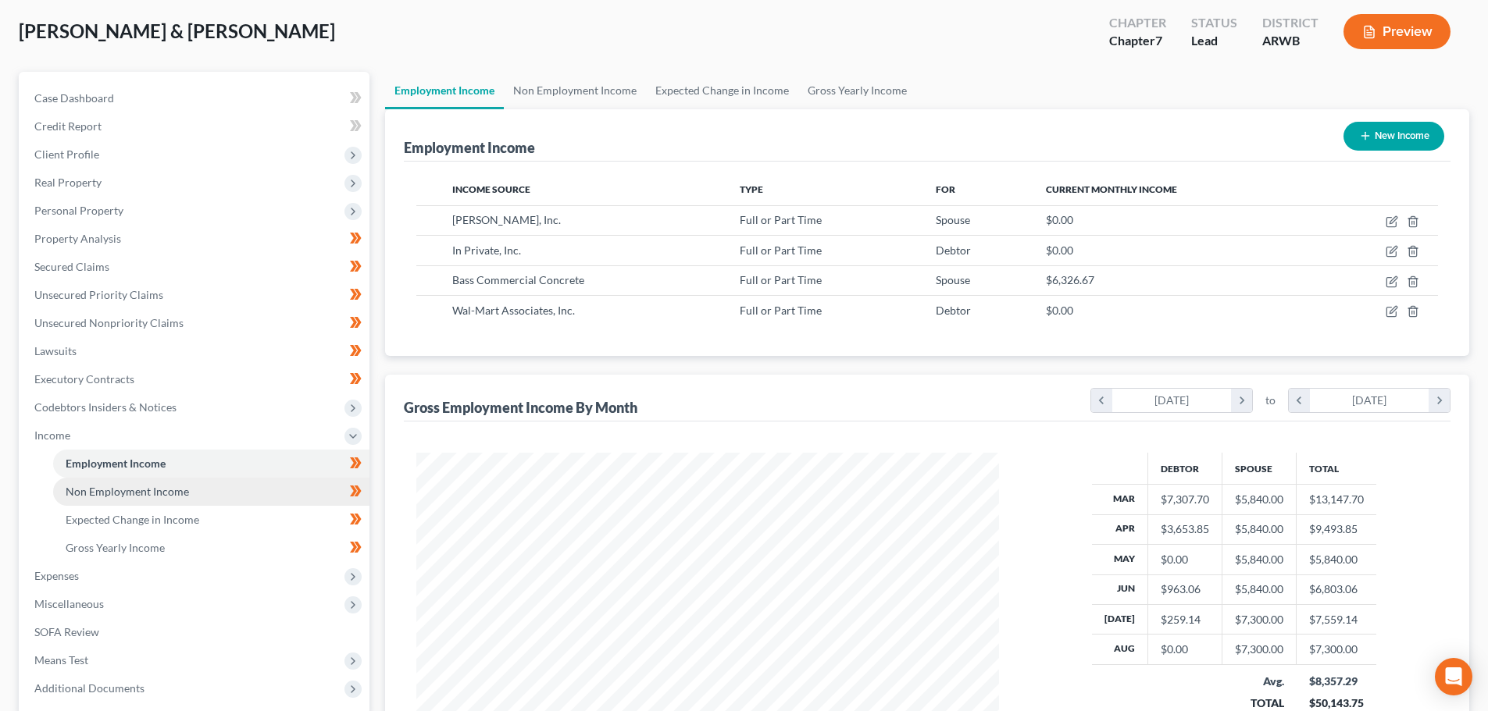
click at [127, 492] on span "Non Employment Income" at bounding box center [127, 491] width 123 height 13
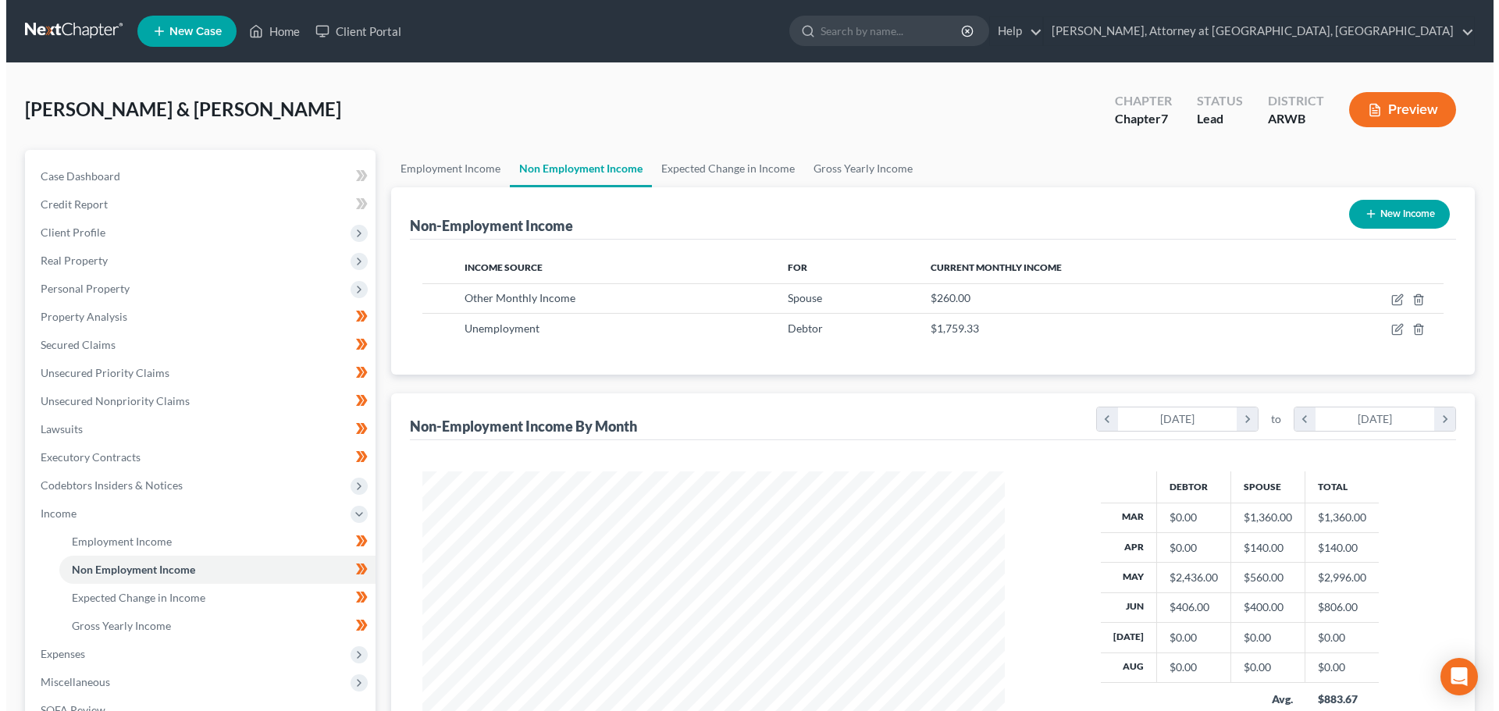
scroll to position [291, 614]
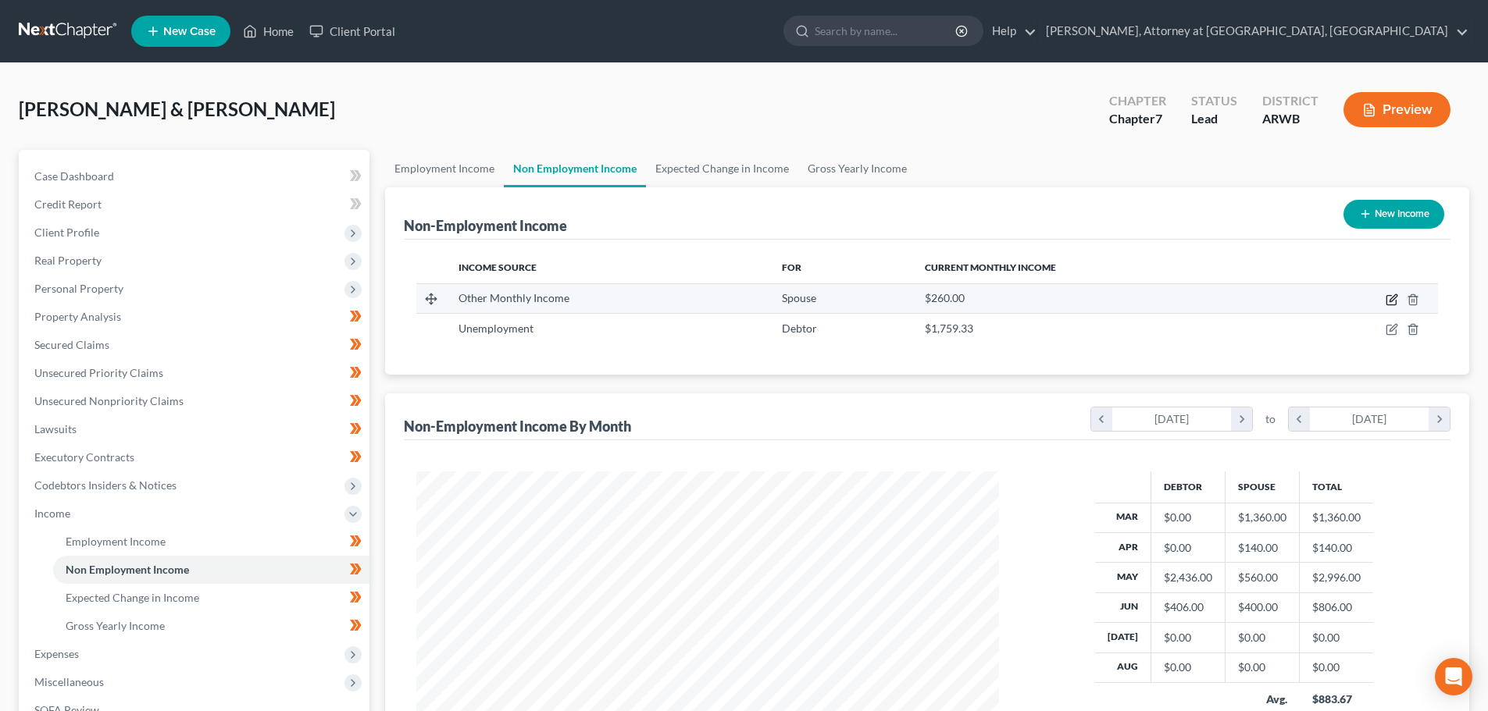
click at [1389, 304] on icon "button" at bounding box center [1391, 300] width 12 height 12
select select "13"
select select "0"
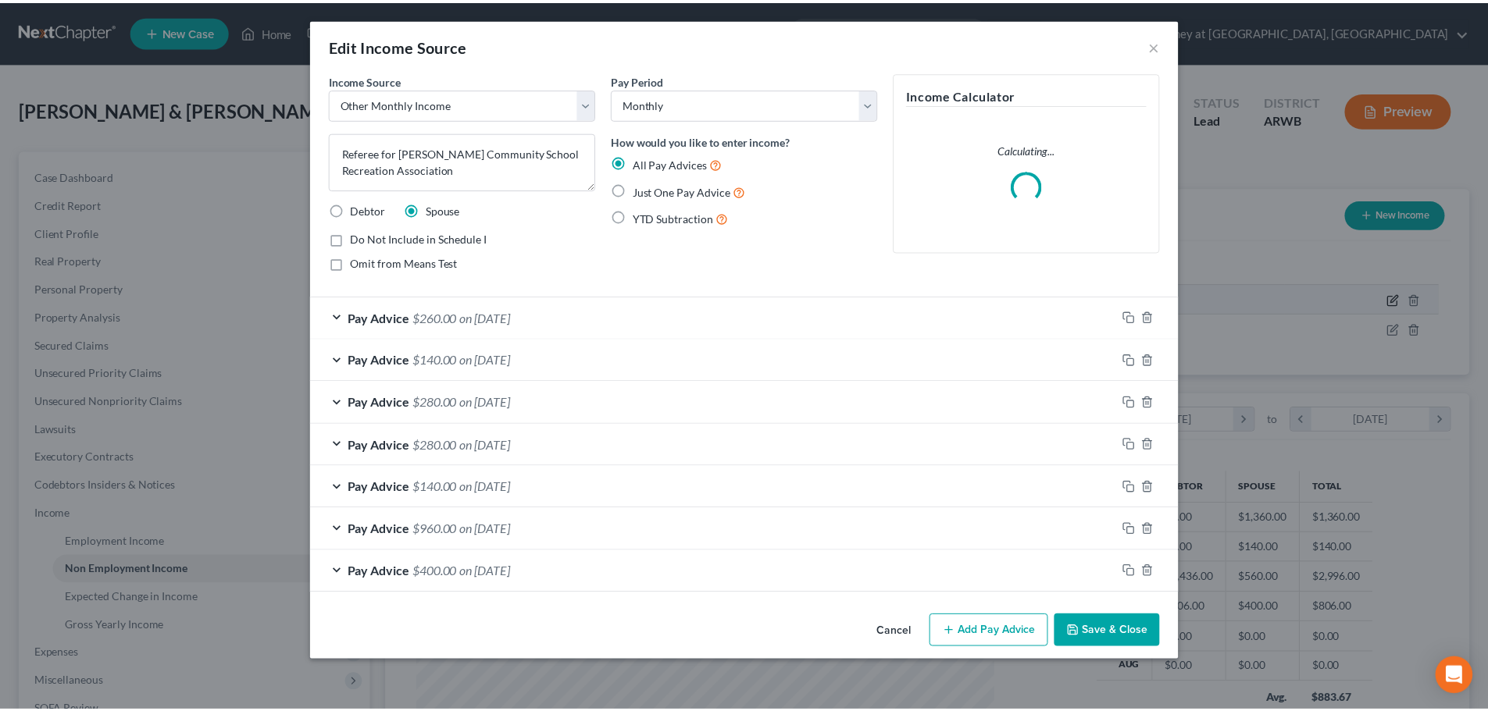
scroll to position [294, 619]
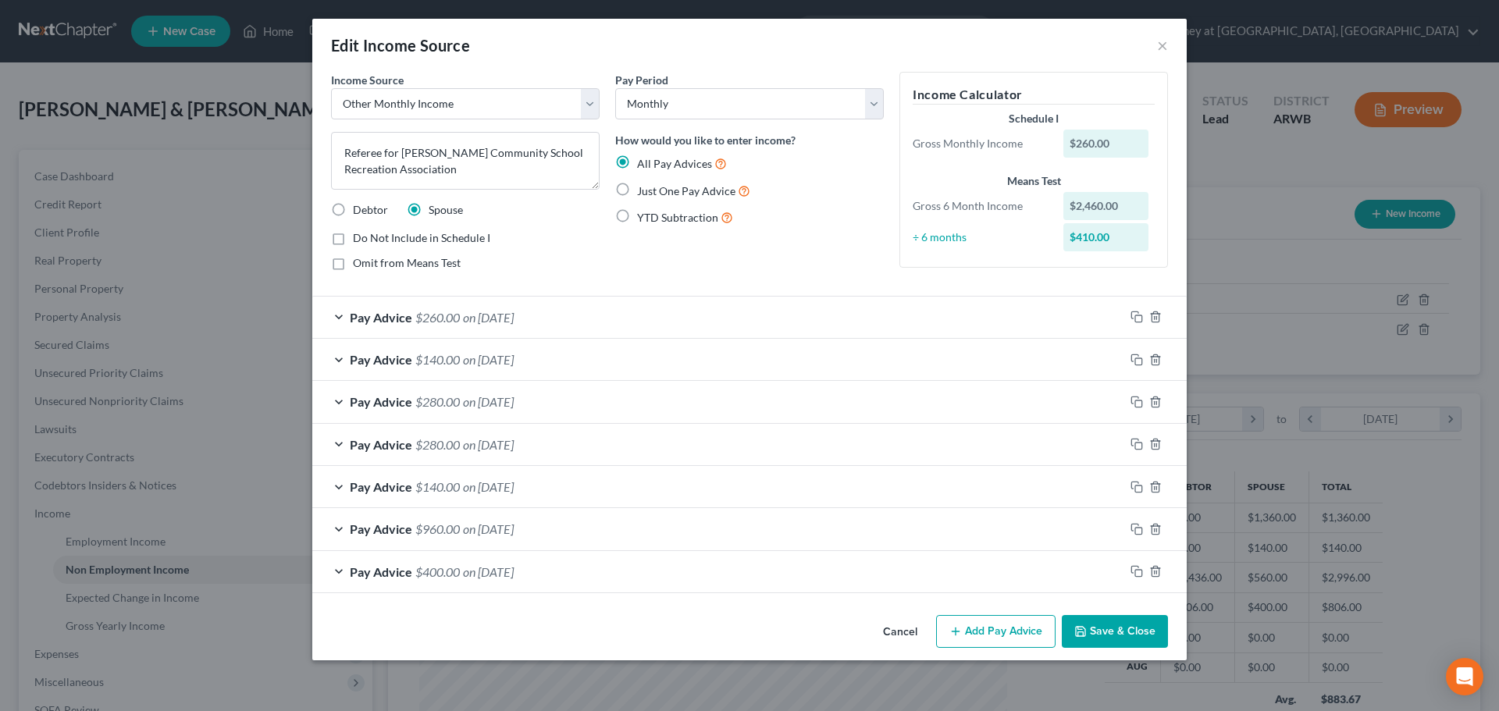
click at [1169, 47] on div "Edit Income Source ×" at bounding box center [749, 45] width 875 height 53
click at [1157, 38] on button "×" at bounding box center [1162, 45] width 11 height 19
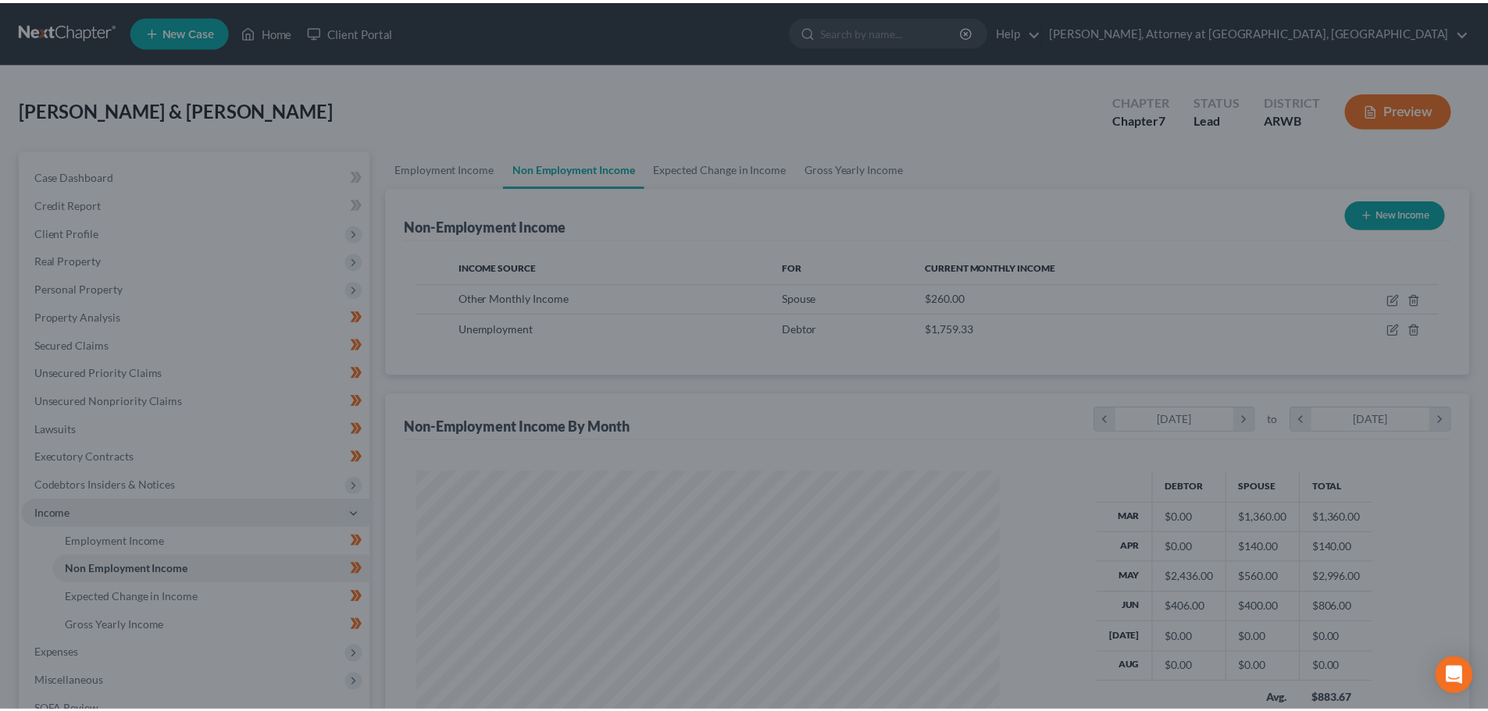
scroll to position [780559, 780236]
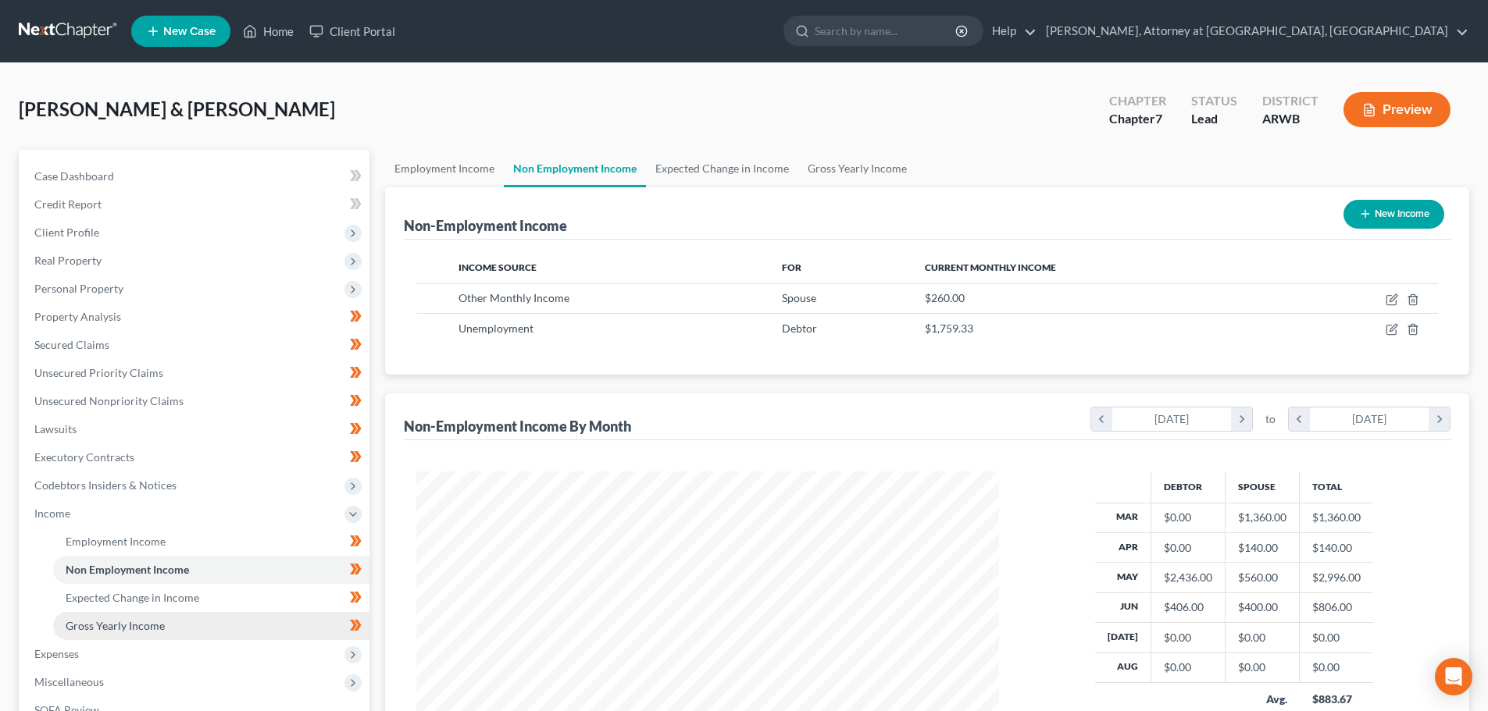
click at [169, 628] on link "Gross Yearly Income" at bounding box center [211, 626] width 316 height 28
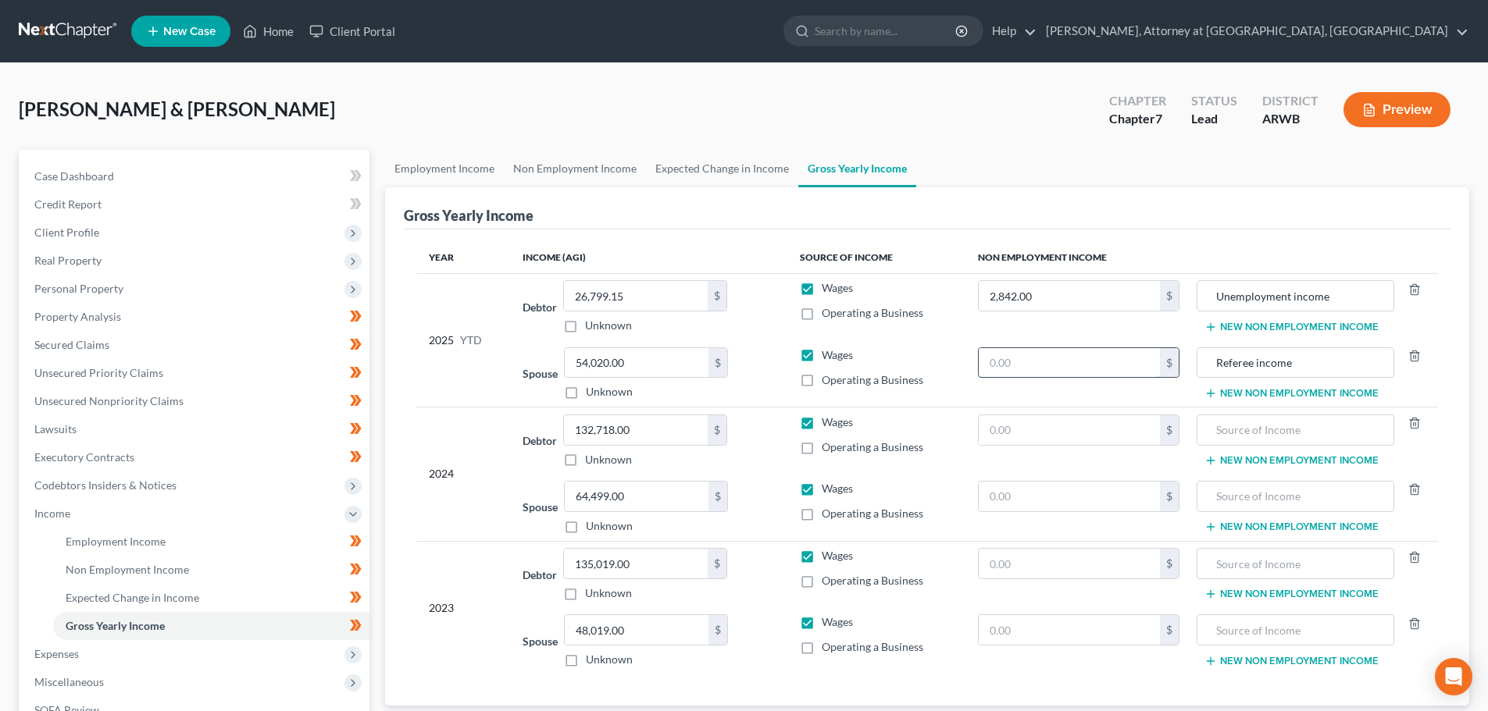
click at [1002, 362] on input "text" at bounding box center [1069, 363] width 182 height 30
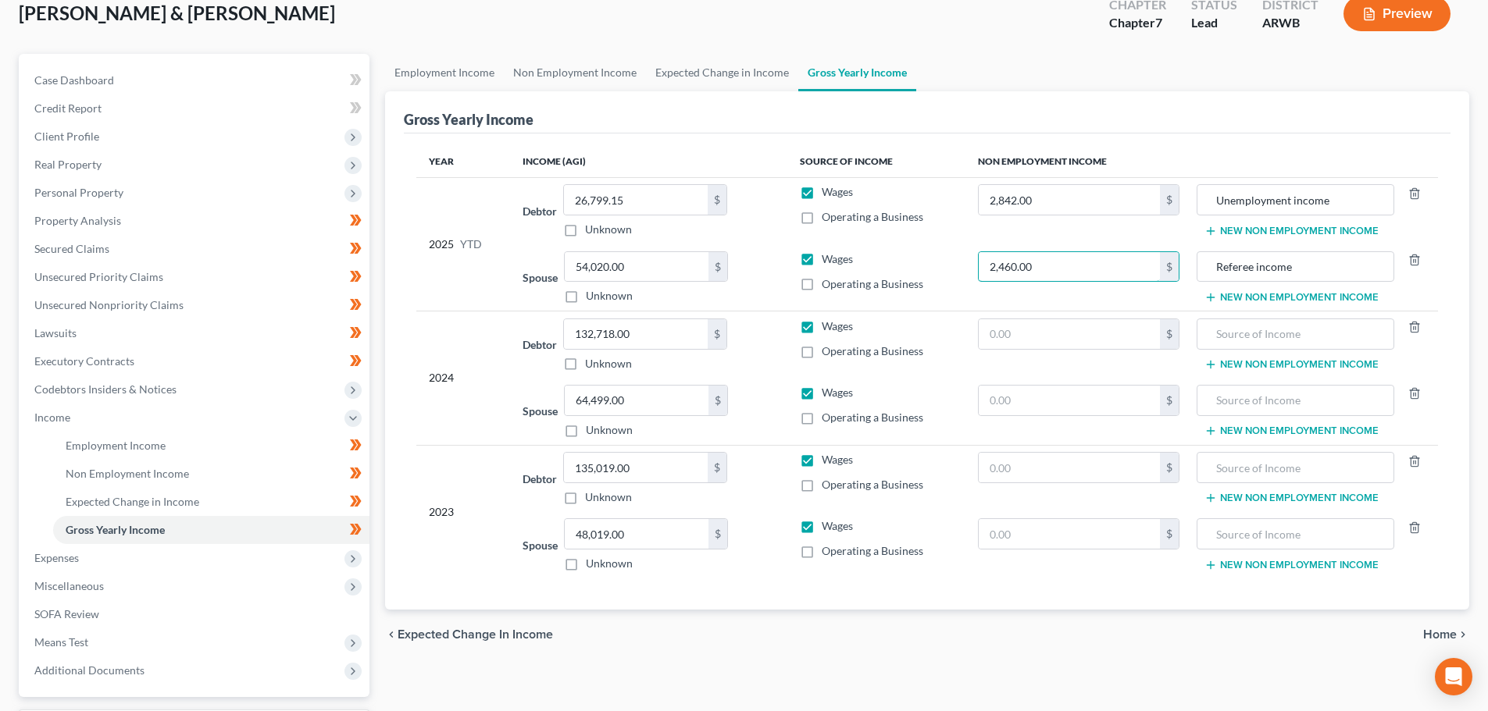
scroll to position [231, 0]
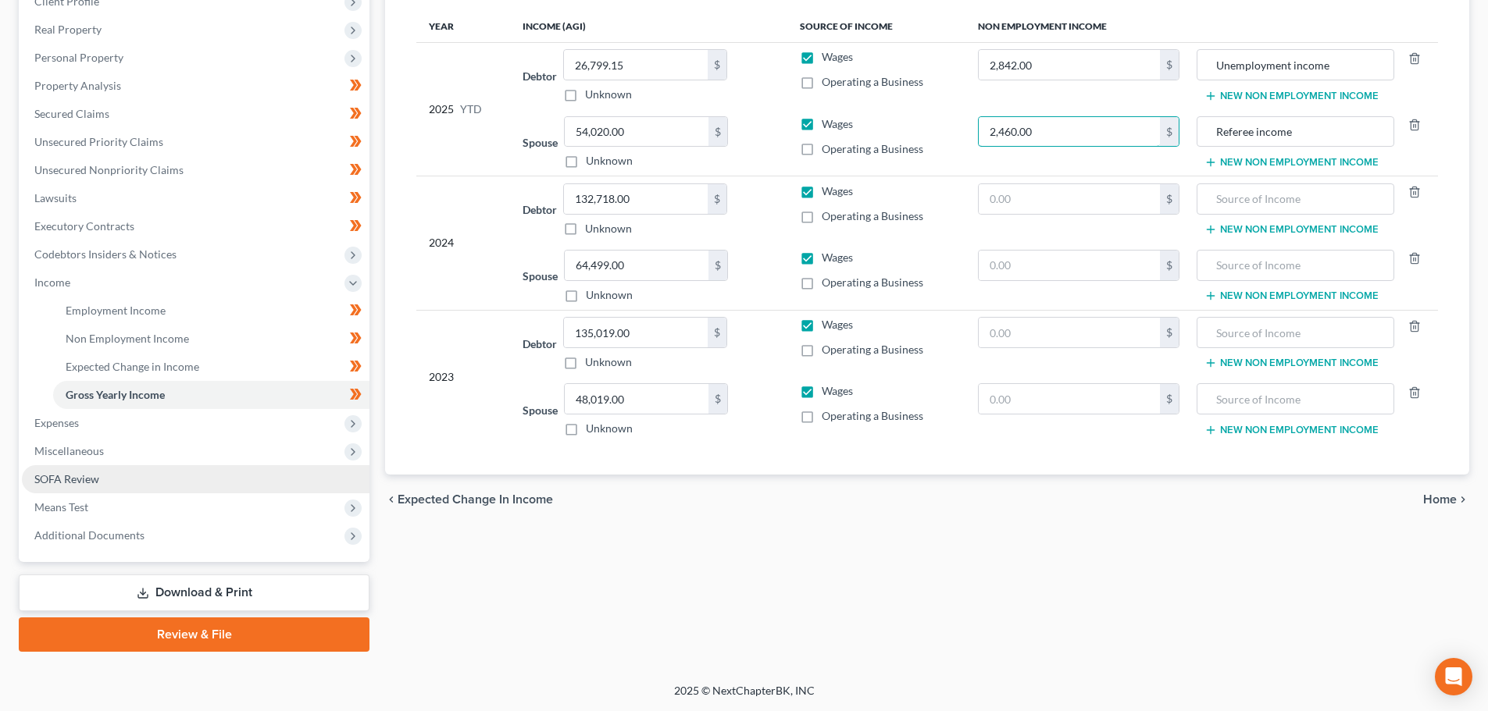
type input "2,460.00"
click at [74, 482] on span "SOFA Review" at bounding box center [66, 478] width 65 height 13
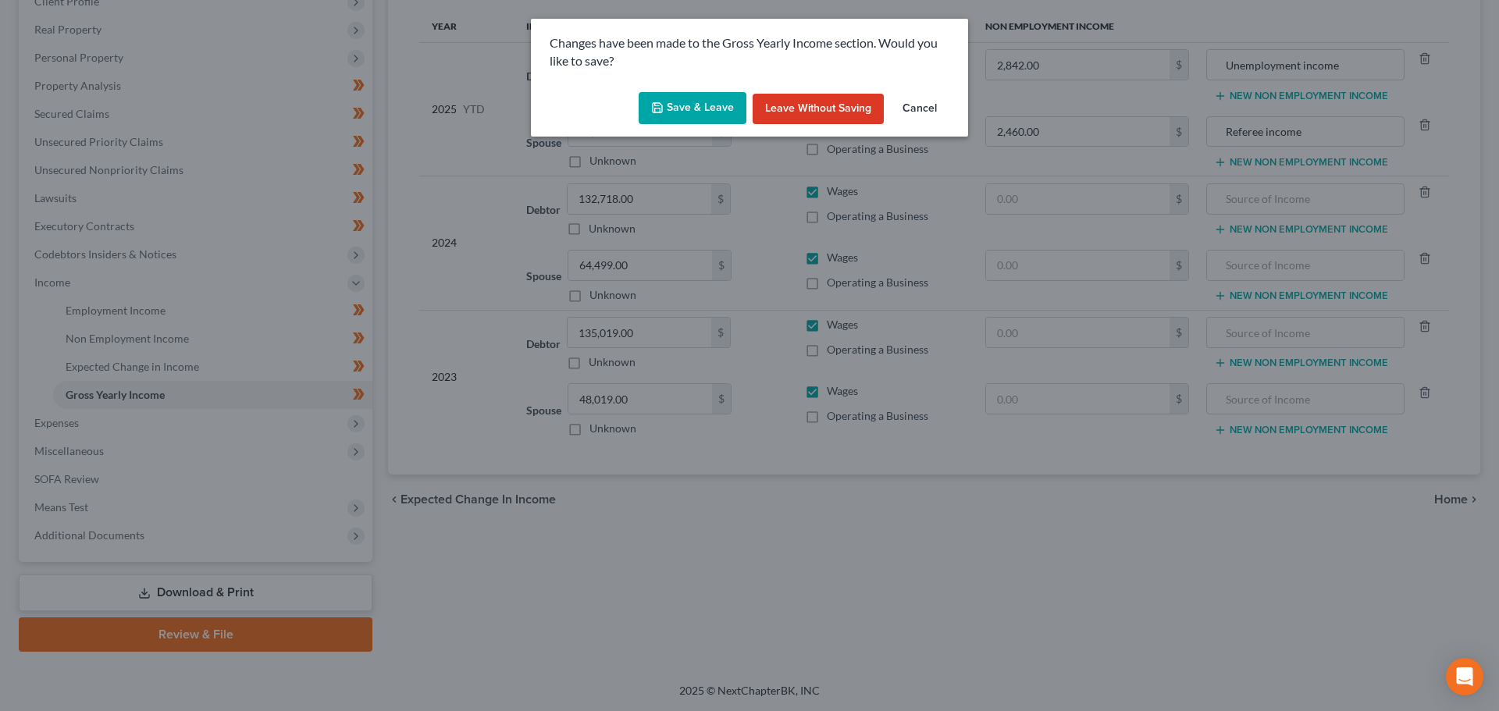
click at [692, 102] on button "Save & Leave" at bounding box center [693, 108] width 108 height 33
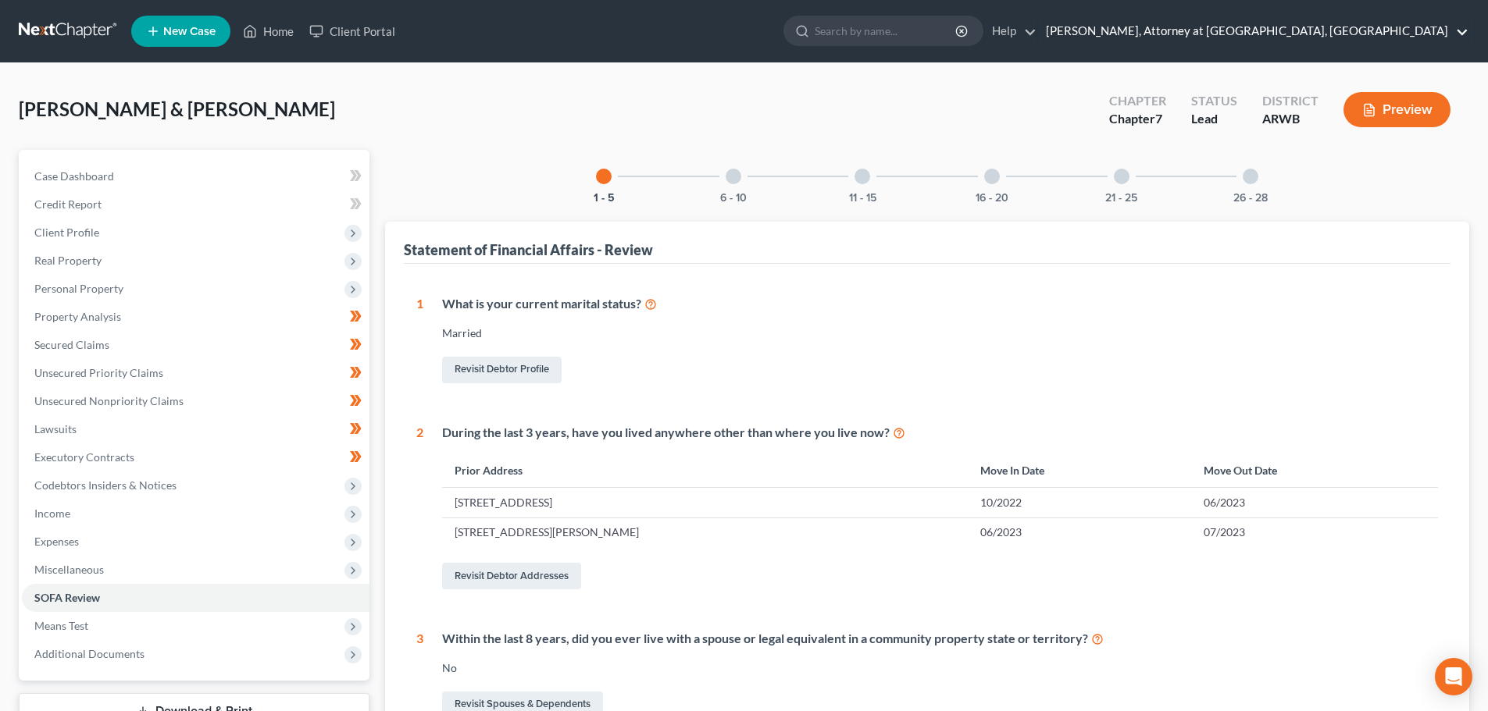
click at [1388, 34] on link "[PERSON_NAME], Attorney at [GEOGRAPHIC_DATA], [GEOGRAPHIC_DATA]" at bounding box center [1253, 31] width 430 height 28
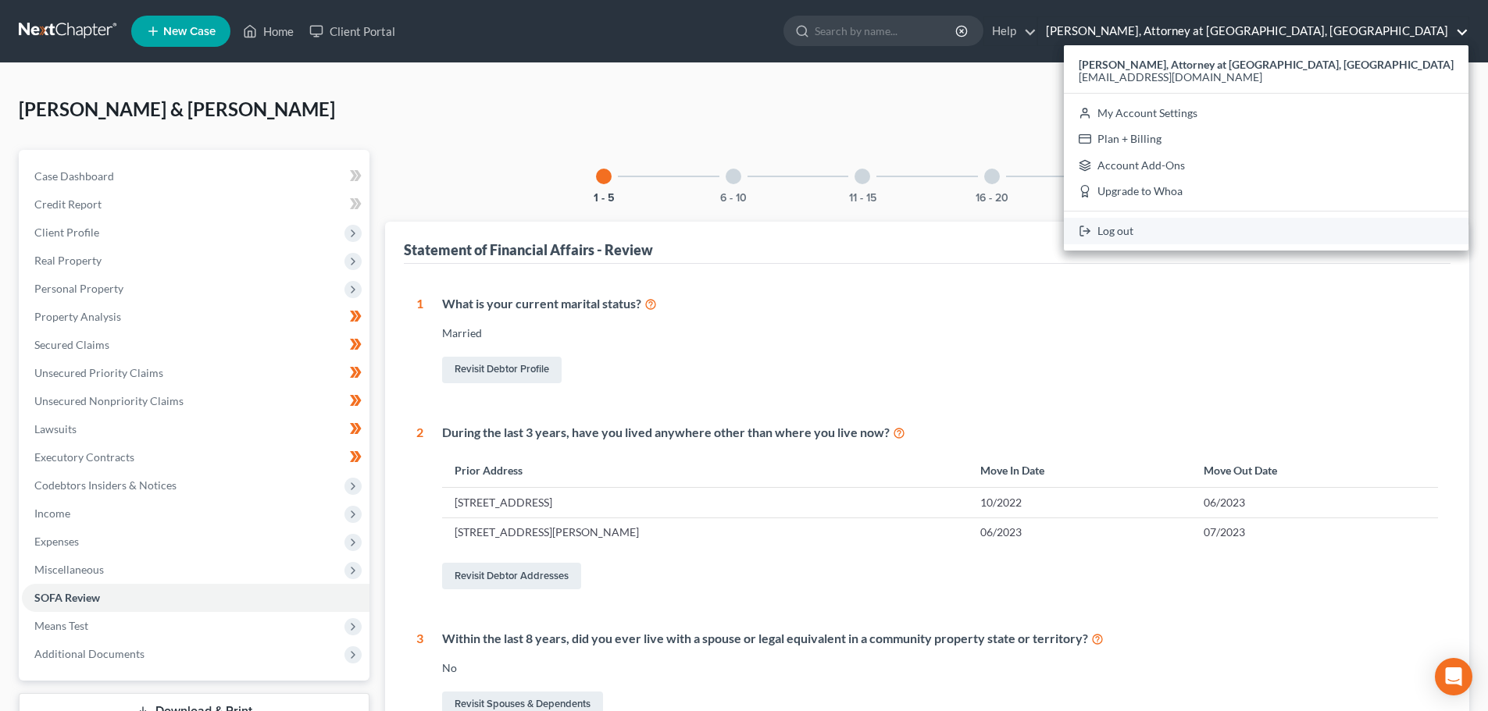
click at [1309, 230] on link "Log out" at bounding box center [1266, 231] width 404 height 27
